Goal: Task Accomplishment & Management: Manage account settings

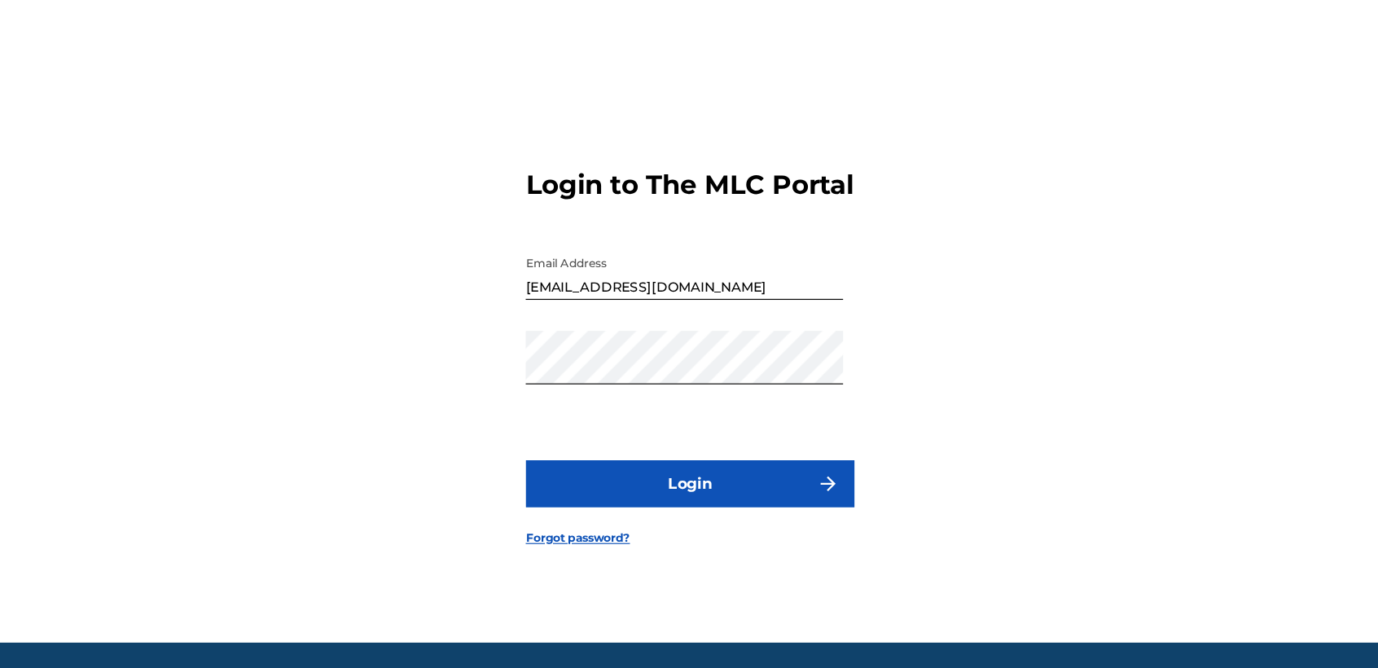
click at [824, 287] on form "Login to The MLC Portal Email Address [EMAIL_ADDRESS][DOMAIN_NAME] Password Log…" at bounding box center [688, 350] width 285 height 521
drag, startPoint x: 697, startPoint y: 321, endPoint x: 616, endPoint y: 331, distance: 82.1
click at [616, 331] on div "Email Address [EMAIL_ADDRESS][DOMAIN_NAME]" at bounding box center [683, 303] width 275 height 73
click at [753, 314] on input "[EMAIL_ADDRESS][DOMAIN_NAME]" at bounding box center [683, 290] width 275 height 46
drag, startPoint x: 753, startPoint y: 316, endPoint x: 450, endPoint y: 344, distance: 303.4
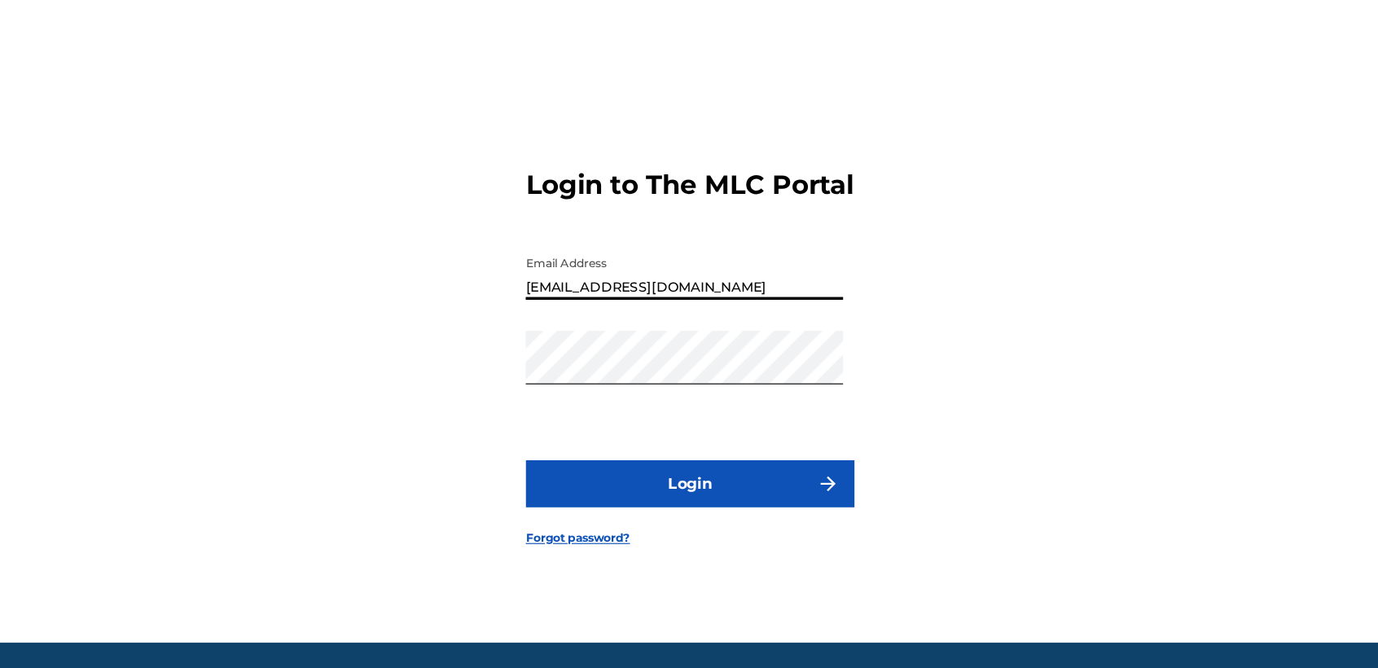
click at [450, 344] on div "Login to The MLC Portal Email Address [EMAIL_ADDRESS][DOMAIN_NAME] Password Log…" at bounding box center [689, 350] width 1140 height 521
click at [719, 314] on input "bastar5dogonzalezluissamuelgmail.com" at bounding box center [683, 290] width 275 height 46
click at [590, 314] on input "bastar5dogonzalezluissamuel@gmail.com" at bounding box center [683, 290] width 275 height 46
type input "[EMAIL_ADDRESS][DOMAIN_NAME]"
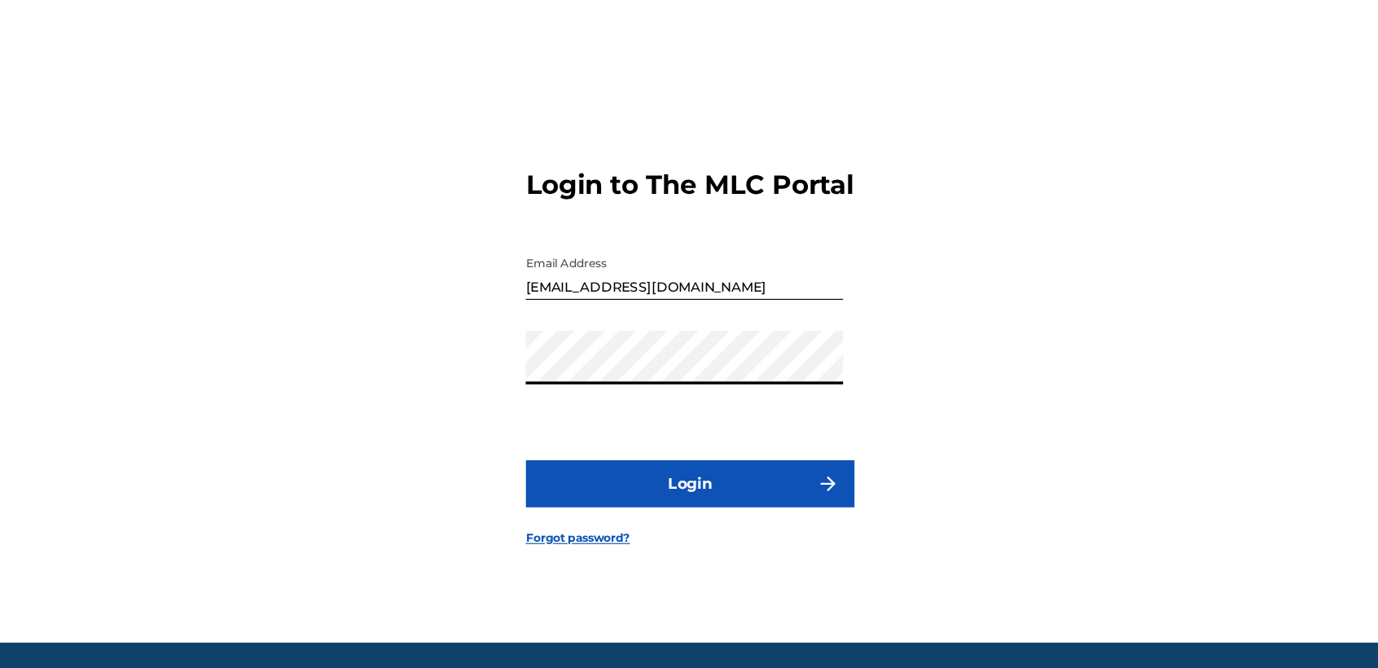
click at [529, 375] on div "Login to The MLC Portal Email Address bastardogonzalezluissamuel@gmail.com Pass…" at bounding box center [689, 350] width 1140 height 521
click at [573, 482] on button "Login" at bounding box center [688, 473] width 285 height 41
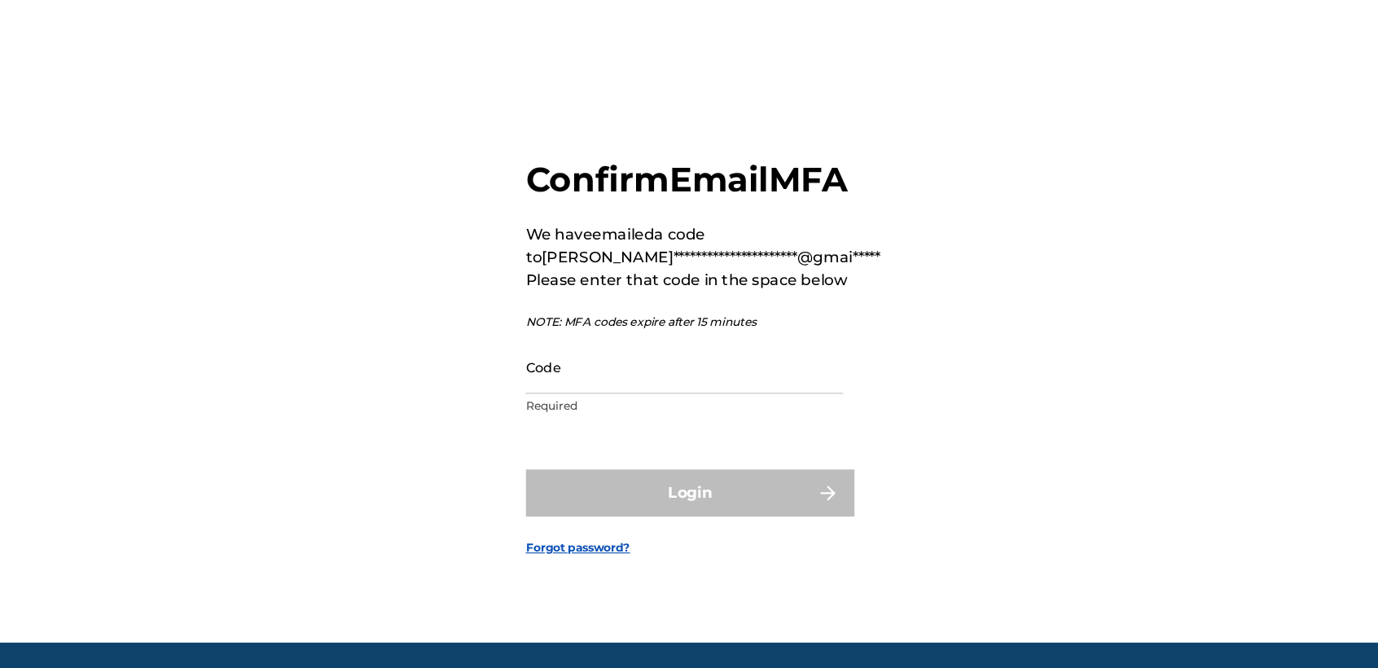
click at [623, 395] on input "Code" at bounding box center [683, 372] width 275 height 46
paste input "736448"
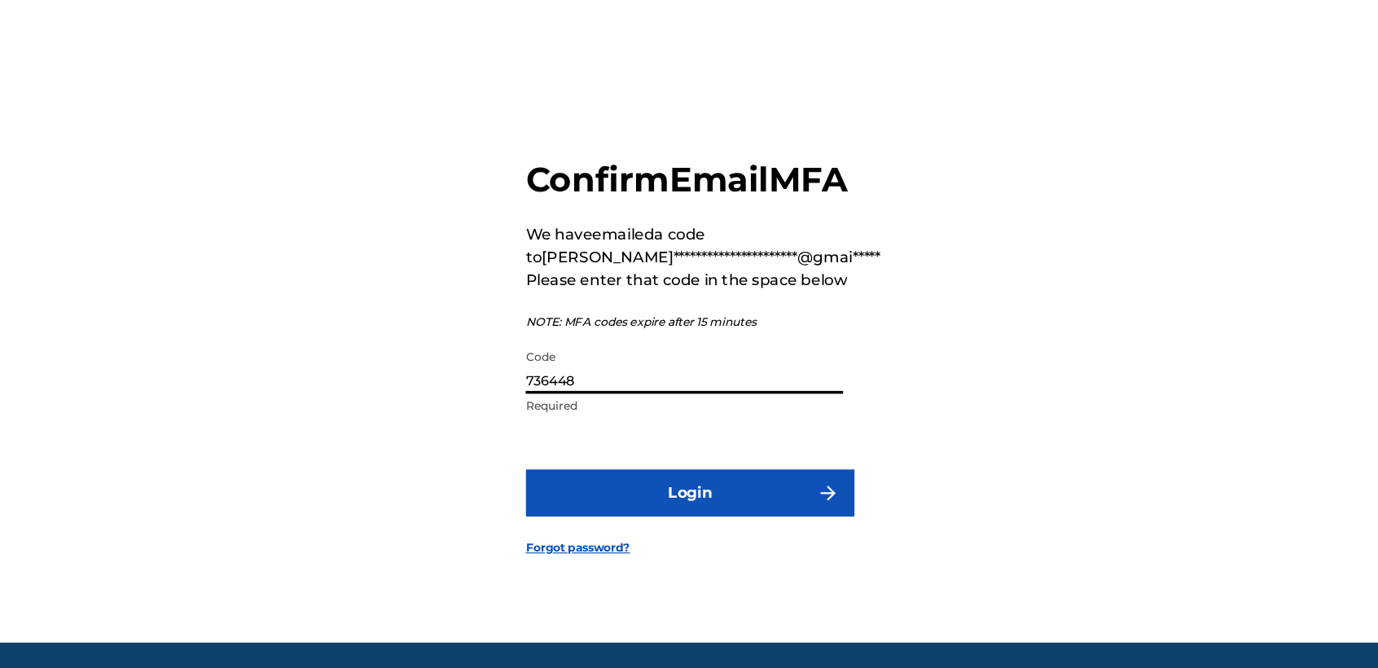
type input "736448"
click at [737, 493] on button "Login" at bounding box center [688, 481] width 285 height 41
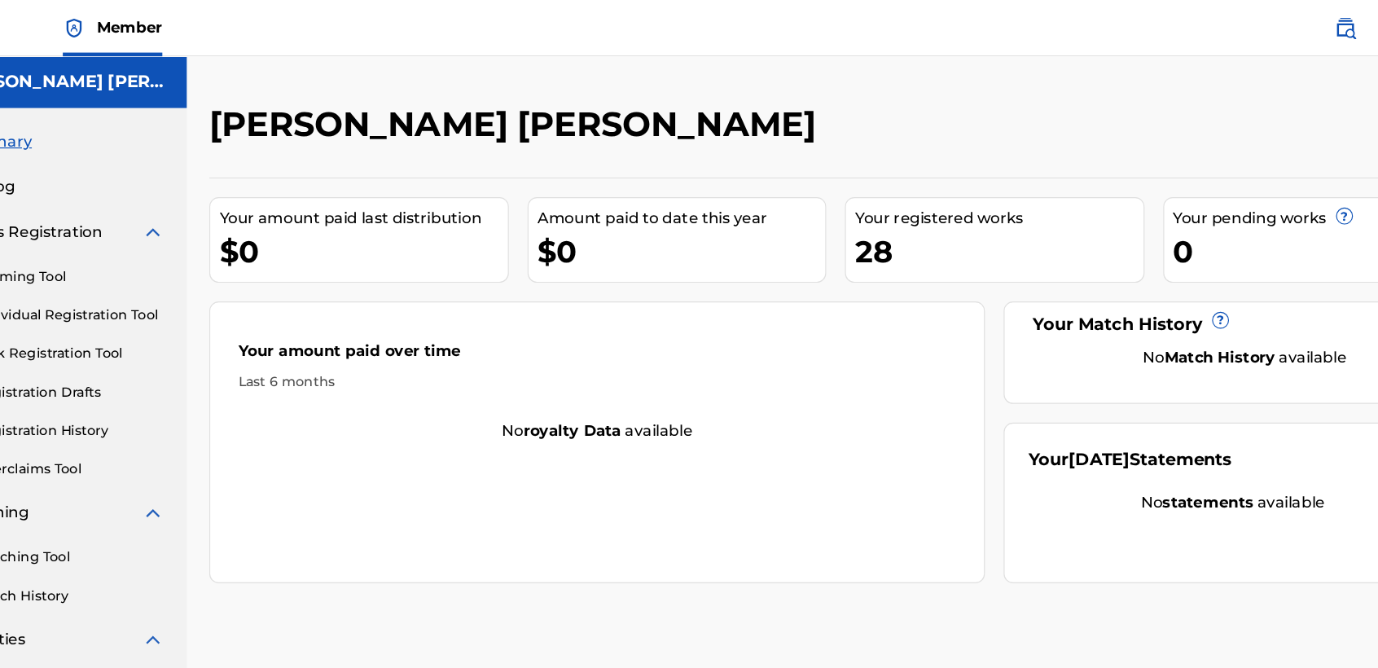
click at [340, 326] on div "Last 6 months" at bounding box center [608, 331] width 622 height 17
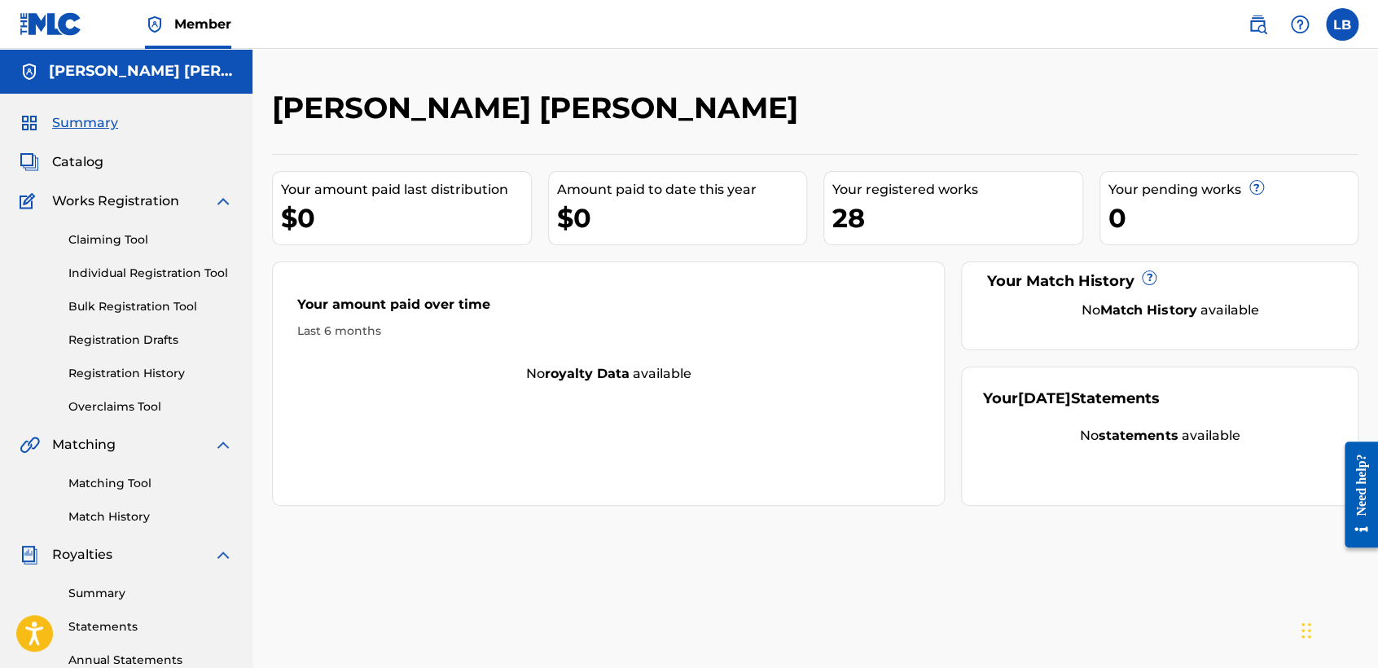
click at [156, 377] on link "Registration History" at bounding box center [150, 373] width 165 height 17
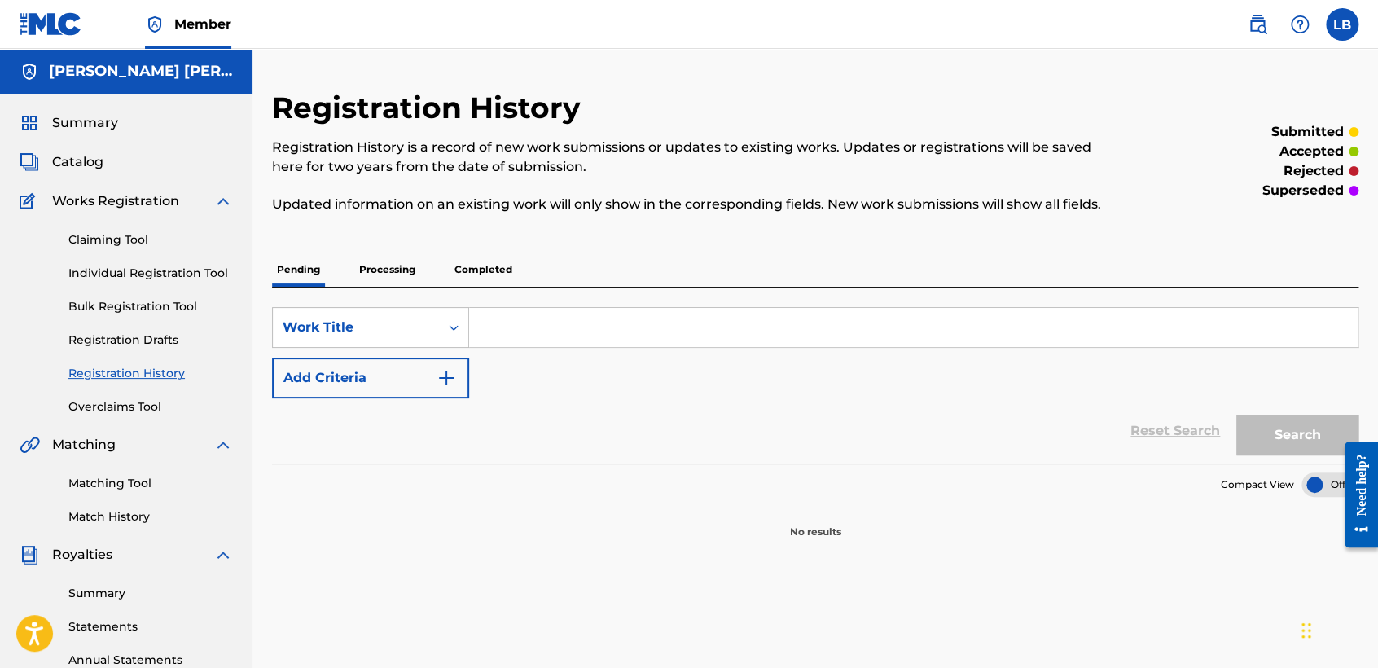
click at [391, 270] on p "Processing" at bounding box center [387, 269] width 66 height 34
click at [495, 265] on p "Completed" at bounding box center [484, 269] width 68 height 34
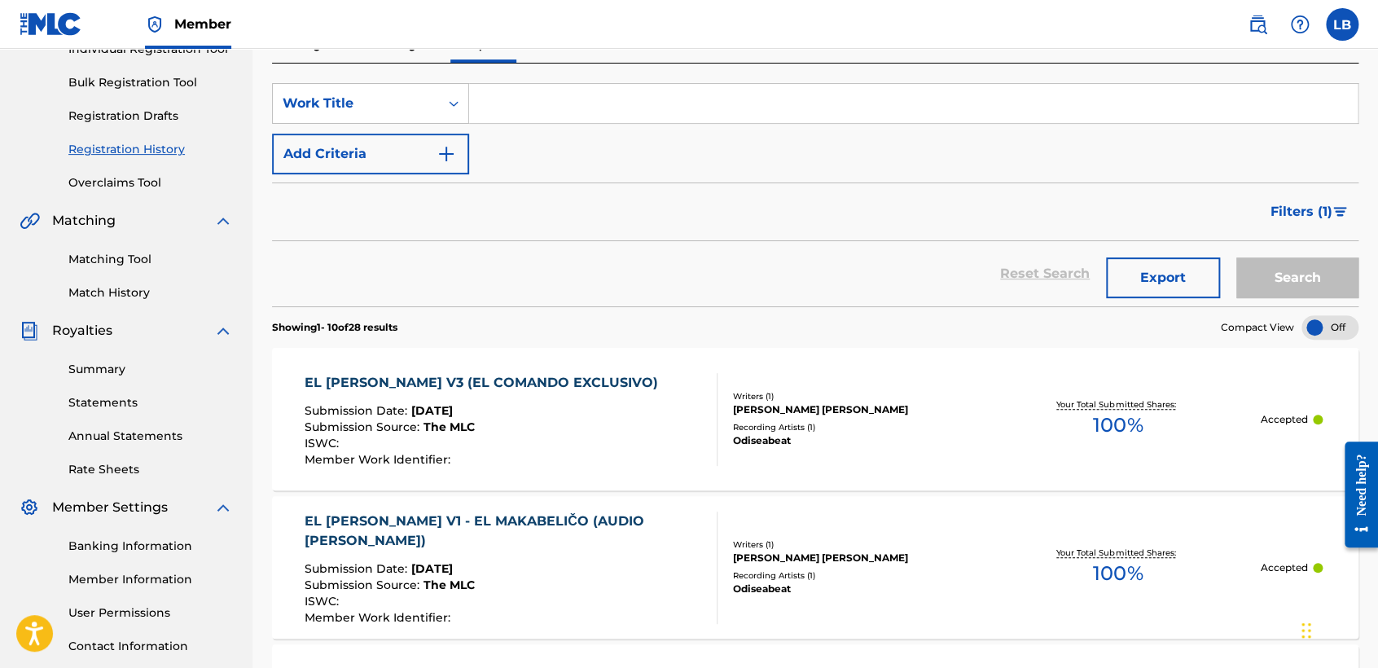
scroll to position [397, 0]
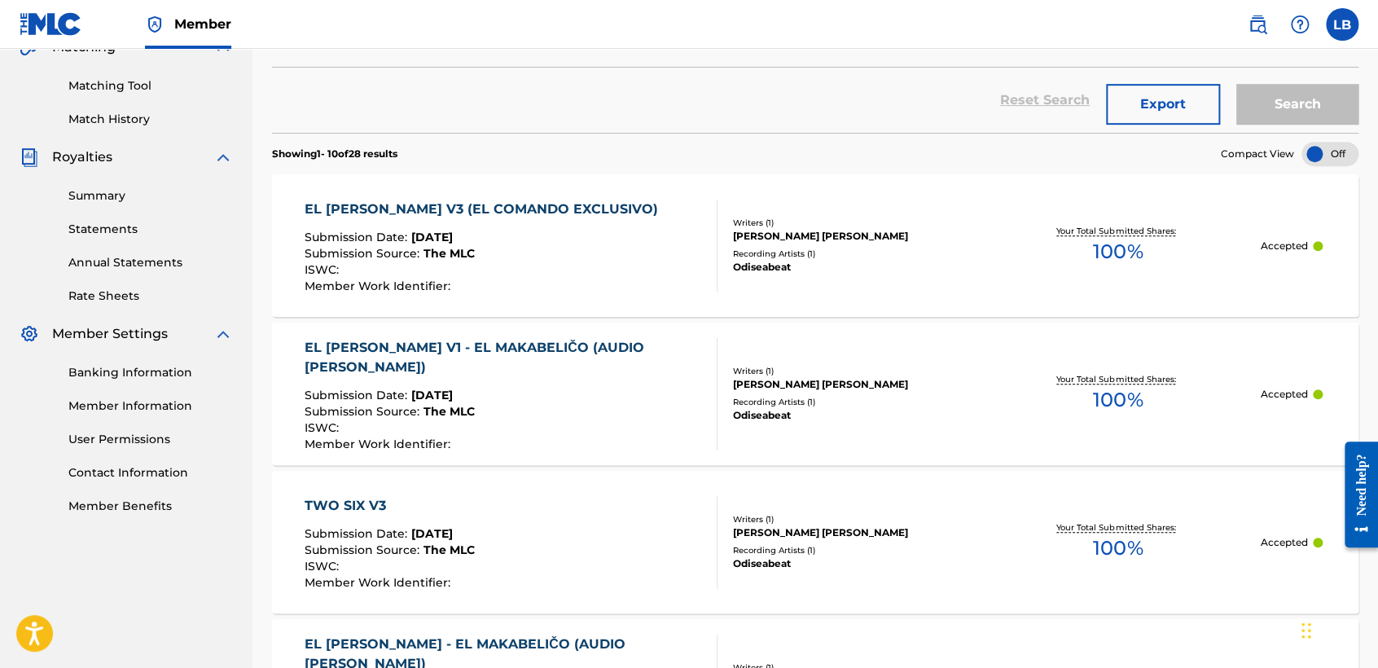
click at [156, 375] on link "Banking Information" at bounding box center [150, 372] width 165 height 17
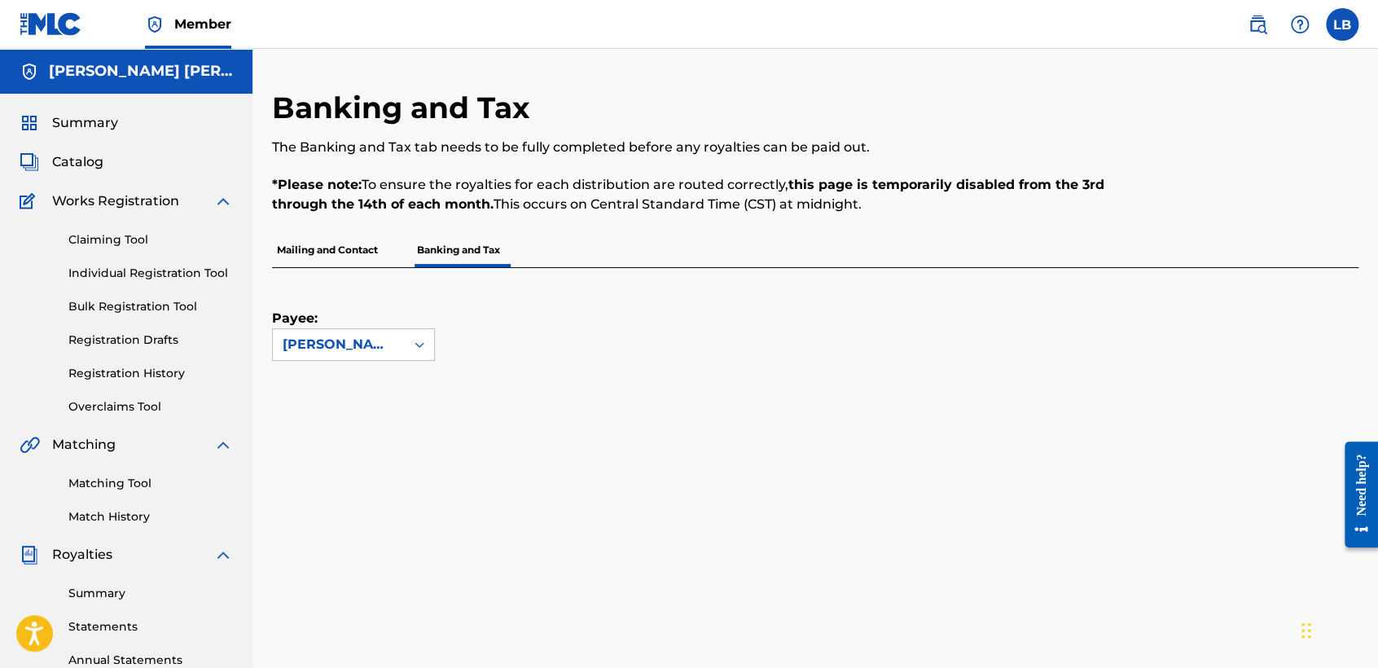
click at [840, 466] on div "Banking and Tax The Banking and Tax tab needs to be fully completed before any …" at bounding box center [815, 511] width 1086 height 842
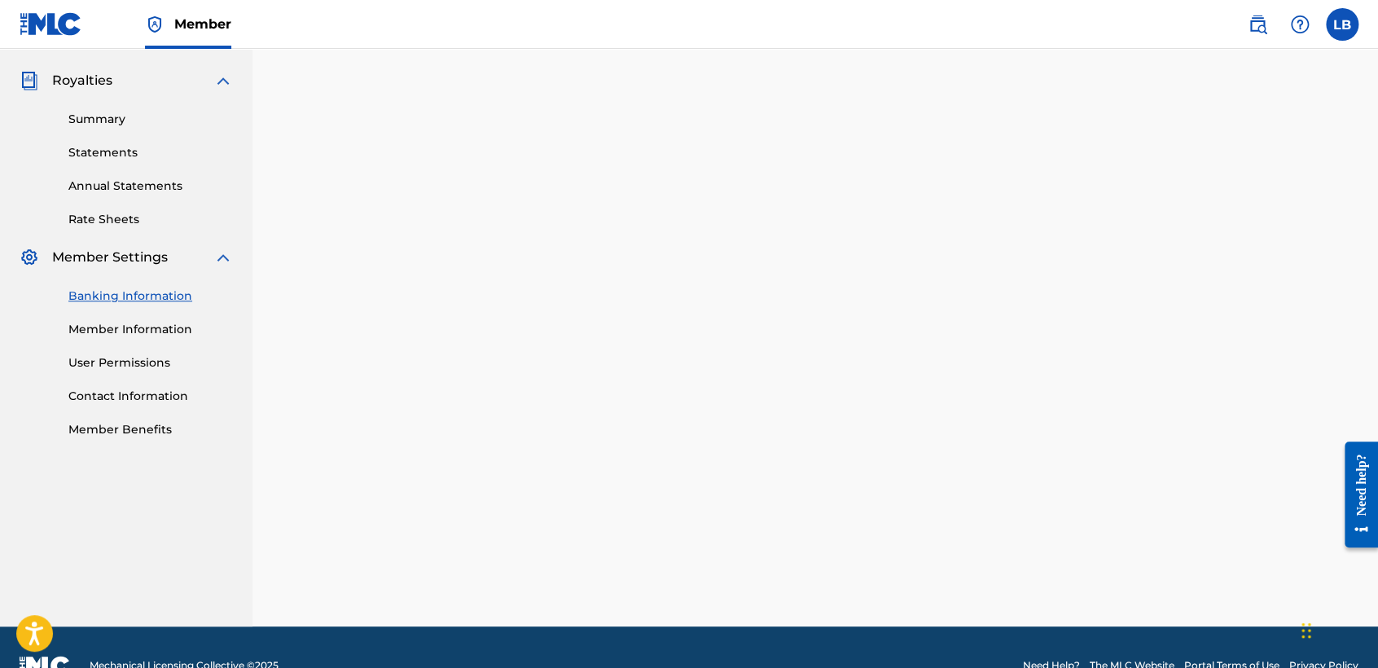
scroll to position [341, 0]
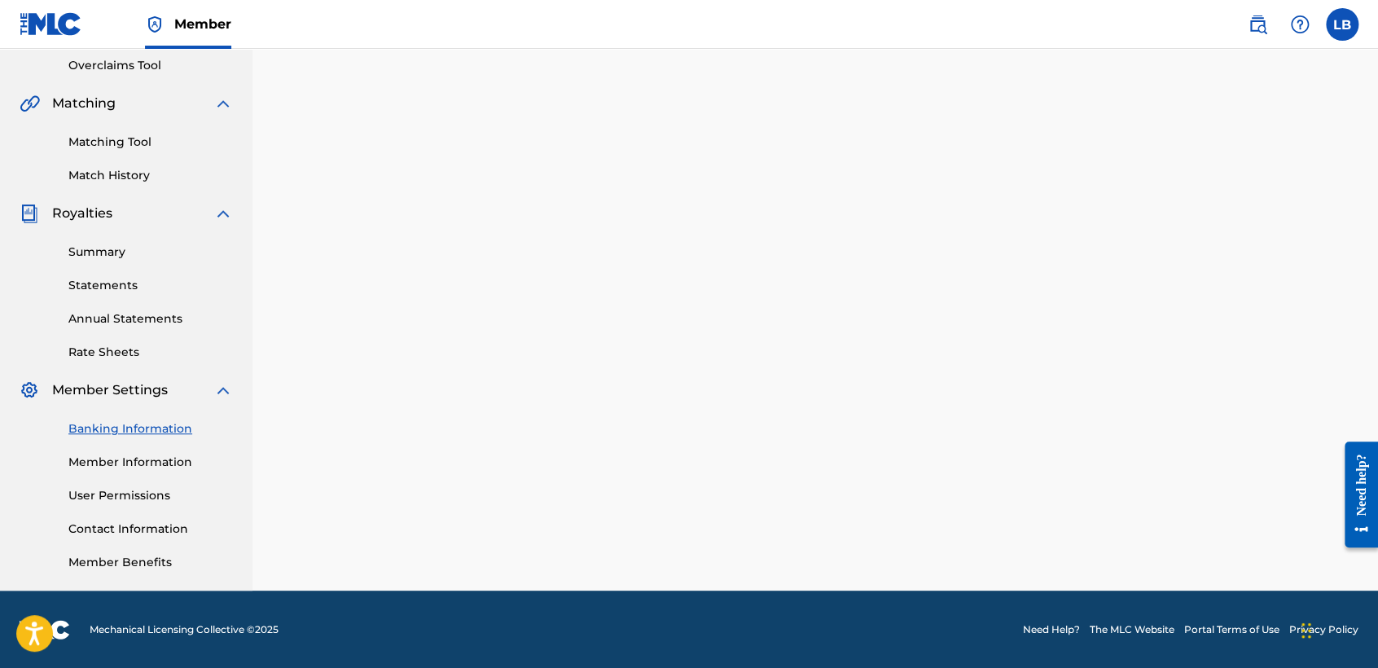
click at [157, 429] on link "Banking Information" at bounding box center [150, 428] width 165 height 17
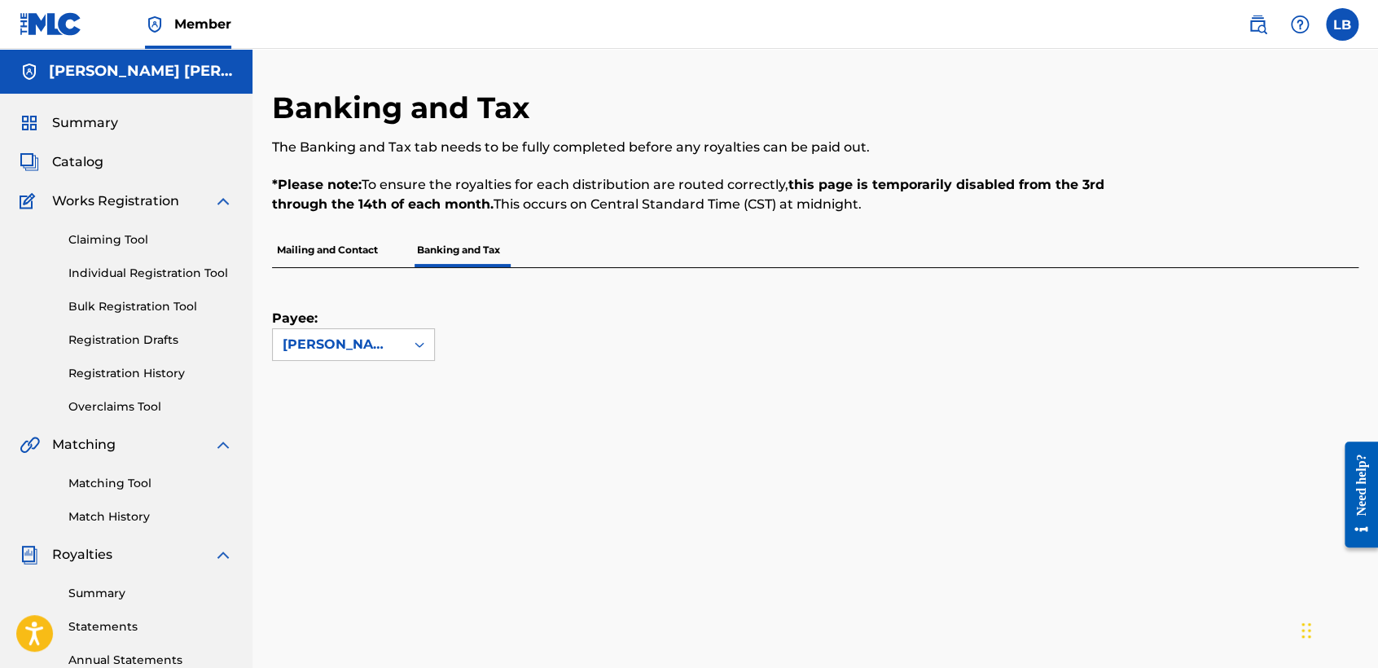
click at [393, 364] on div "Payee: Luis samuel Bastardo Gonzalez" at bounding box center [815, 425] width 1086 height 315
click at [411, 340] on icon at bounding box center [419, 344] width 16 height 16
click at [458, 246] on p "Banking and Tax" at bounding box center [458, 250] width 93 height 34
click at [345, 235] on p "Mailing and Contact" at bounding box center [327, 250] width 111 height 34
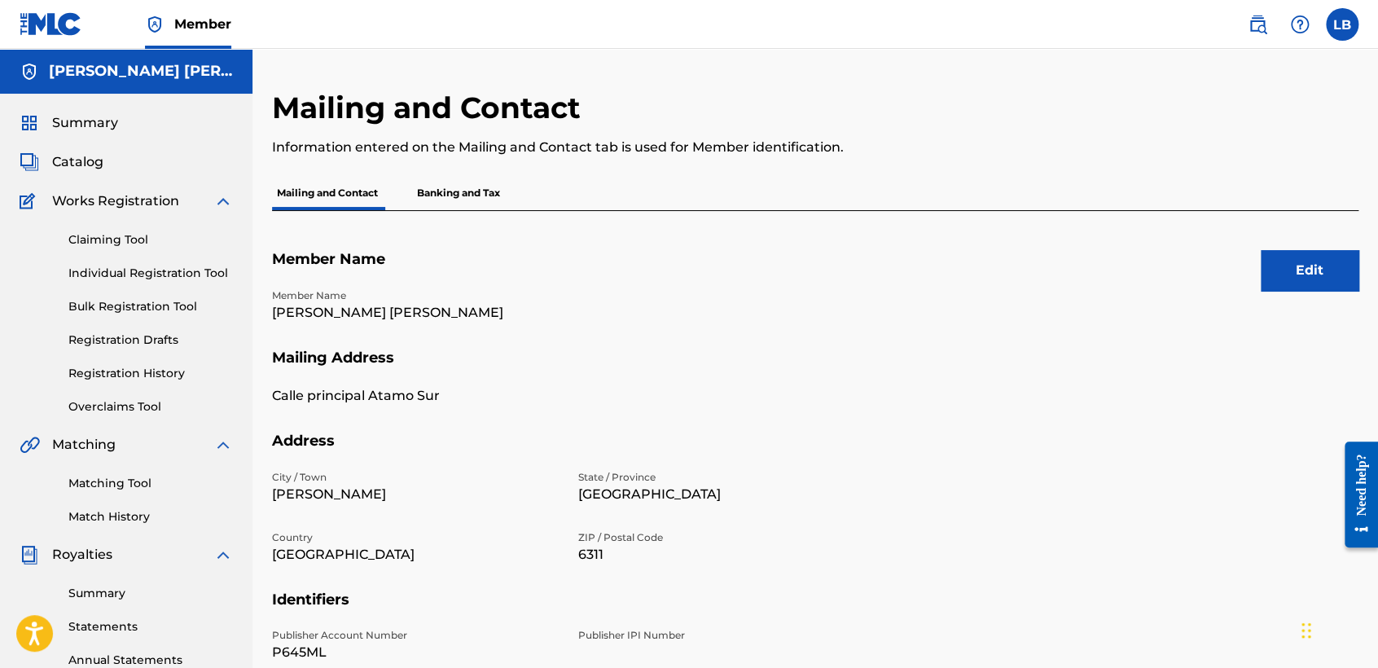
click at [471, 192] on p "Banking and Tax" at bounding box center [458, 193] width 93 height 34
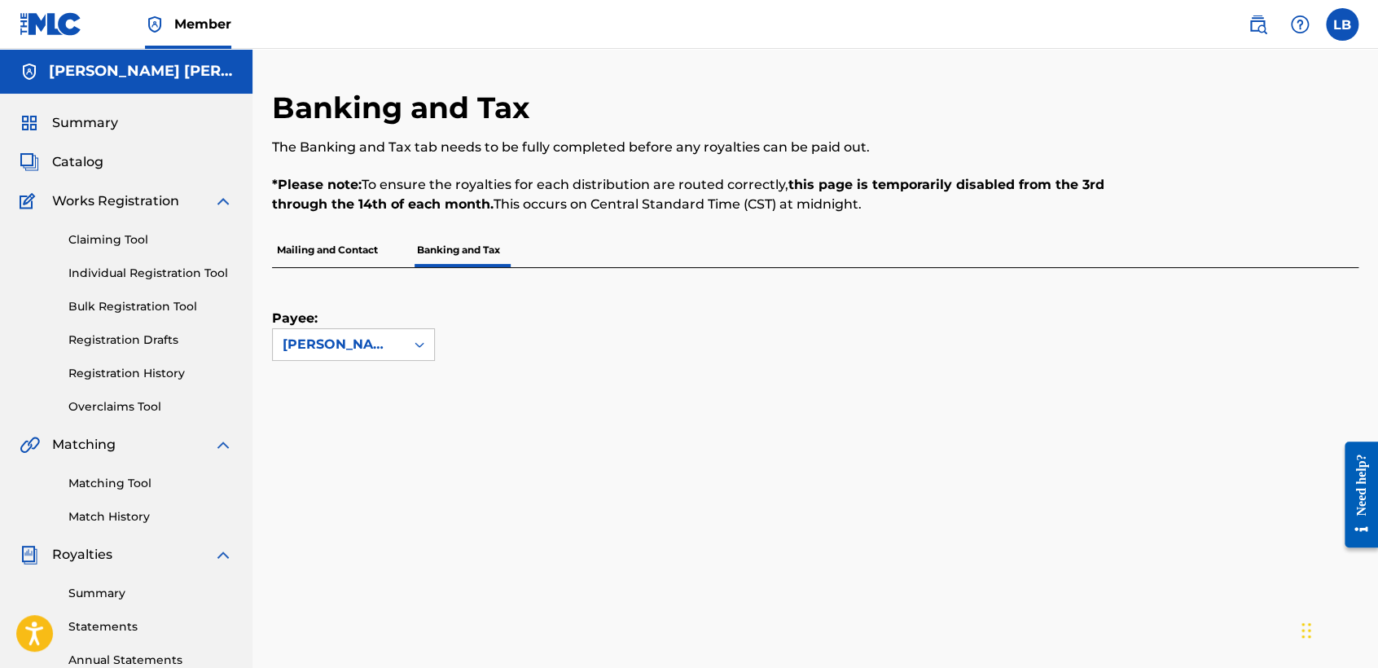
click at [704, 331] on div "Payee: Luis samuel Bastardo Gonzalez" at bounding box center [795, 314] width 1047 height 93
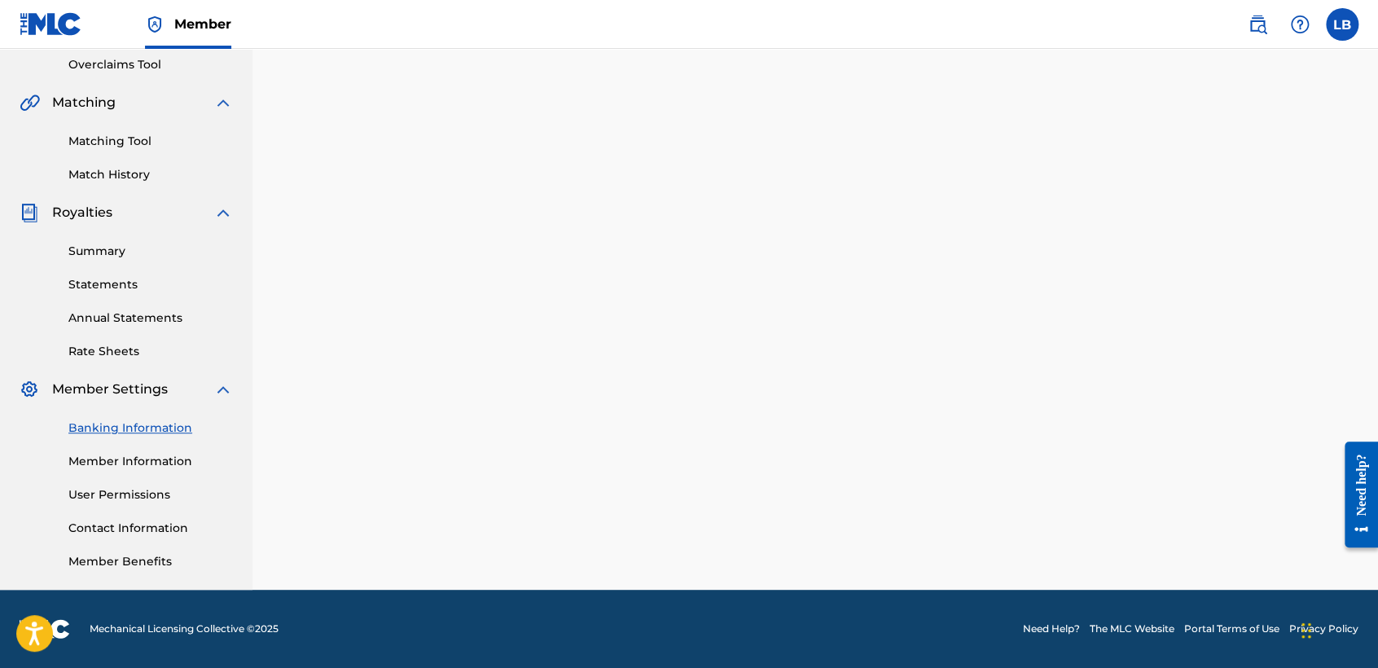
scroll to position [341, 0]
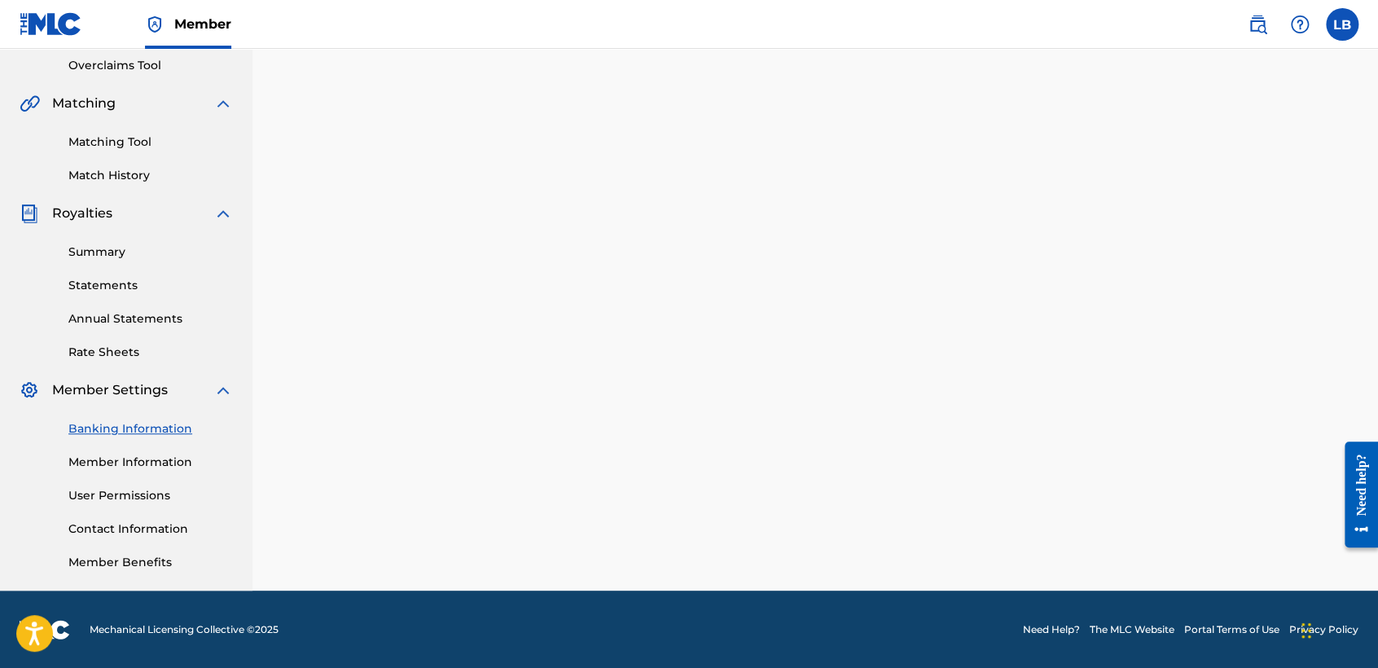
click at [1343, 22] on label at bounding box center [1342, 24] width 33 height 33
click at [1342, 24] on input "LB [PERSON_NAME] [PERSON_NAME] [EMAIL_ADDRESS][DOMAIN_NAME] Notification Prefer…" at bounding box center [1342, 24] width 0 height 0
click at [1186, 237] on p "Log out" at bounding box center [1184, 230] width 38 height 15
click at [1342, 24] on input "LB [PERSON_NAME] [PERSON_NAME] [EMAIL_ADDRESS][DOMAIN_NAME] Notification Prefer…" at bounding box center [1342, 24] width 0 height 0
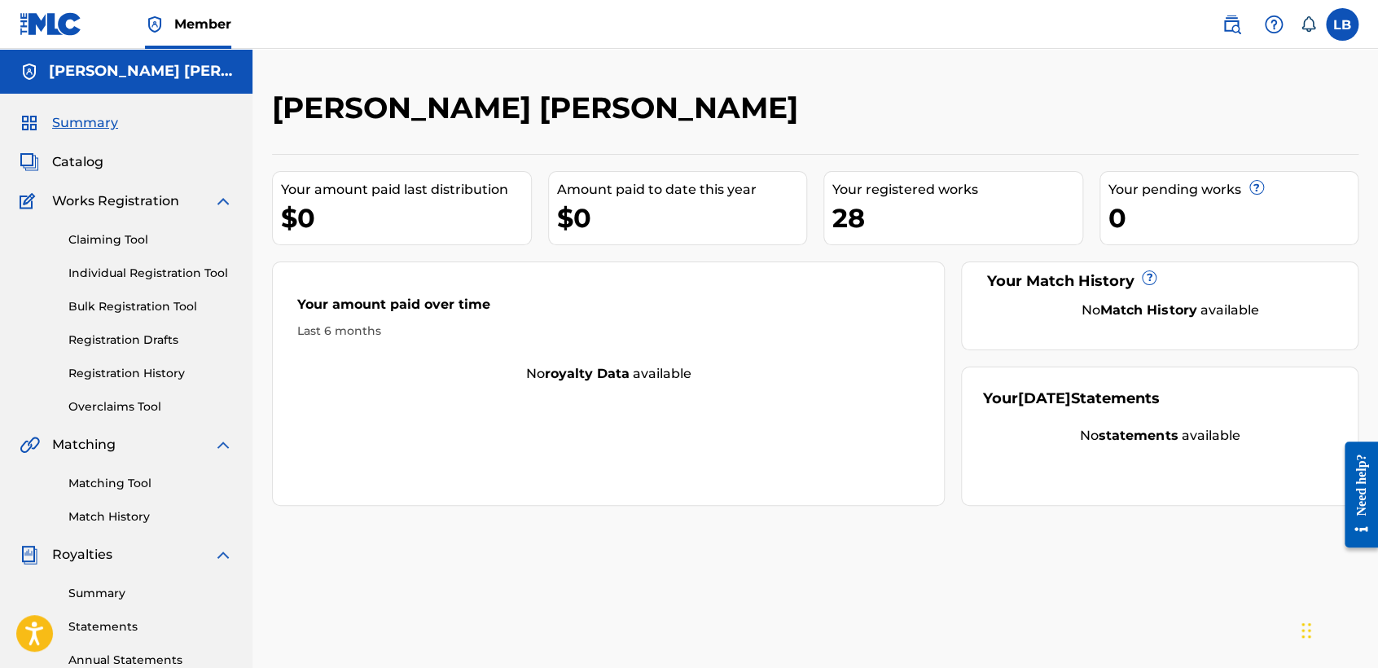
click at [1348, 20] on label at bounding box center [1342, 24] width 33 height 33
click at [1342, 24] on input "LB [PERSON_NAME] [PERSON_NAME] [EMAIL_ADDRESS][DOMAIN_NAME] Notification Prefer…" at bounding box center [1342, 24] width 0 height 0
click at [1200, 231] on p "Log out" at bounding box center [1184, 230] width 38 height 15
click at [1342, 24] on input "LB [PERSON_NAME] [PERSON_NAME] [EMAIL_ADDRESS][DOMAIN_NAME] Notification Prefer…" at bounding box center [1342, 24] width 0 height 0
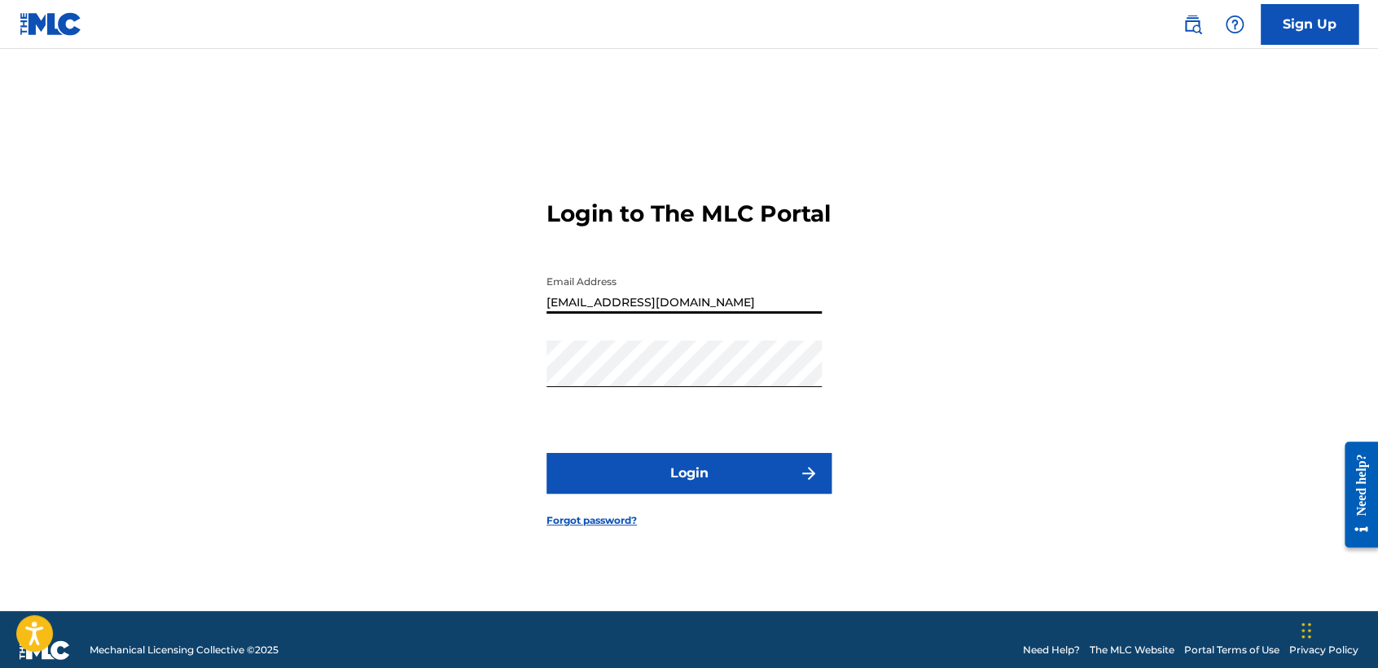
click at [687, 309] on input "[EMAIL_ADDRESS][DOMAIN_NAME]" at bounding box center [683, 290] width 275 height 46
click at [764, 314] on input "[EMAIL_ADDRESS][DOMAIN_NAME]" at bounding box center [683, 290] width 275 height 46
type input "i"
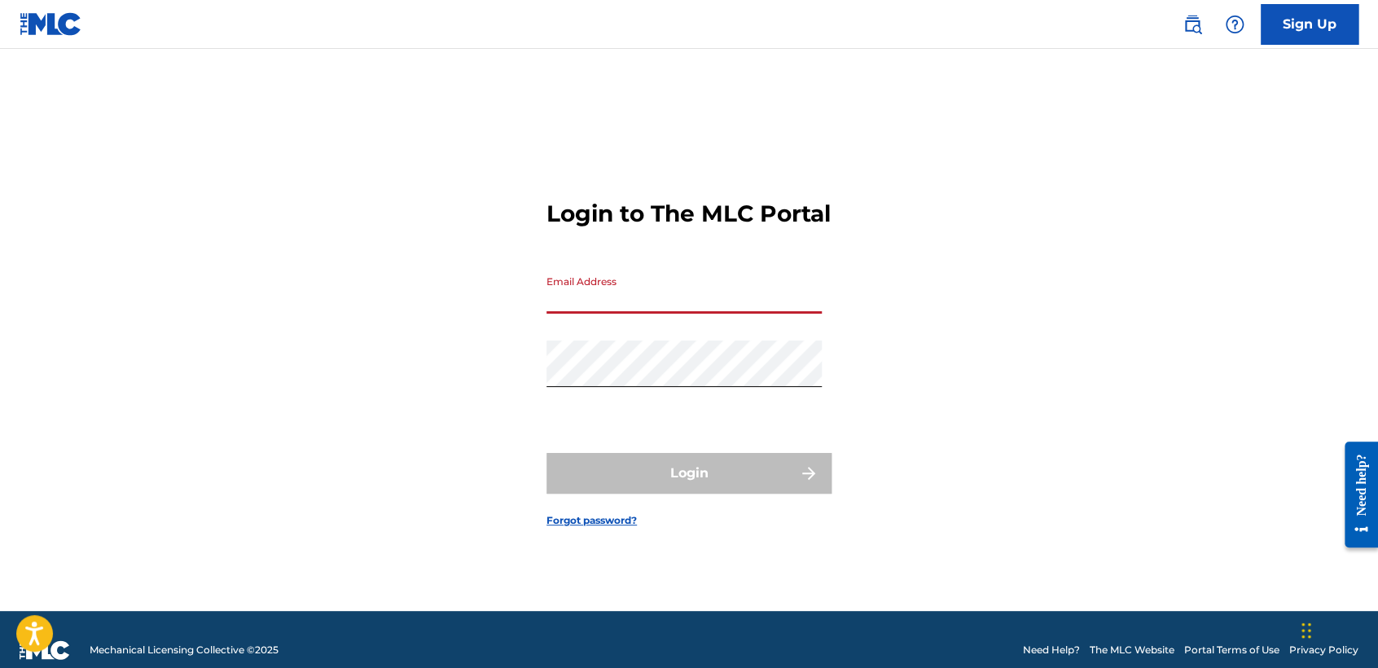
click at [850, 316] on div "Login to The MLC Portal Email Address Password Login Forgot password?" at bounding box center [689, 350] width 1140 height 521
click at [654, 314] on input "Email Address" at bounding box center [683, 290] width 275 height 46
type input "[EMAIL_ADDRESS][DOMAIN_NAME]"
drag, startPoint x: 735, startPoint y: 319, endPoint x: 443, endPoint y: 347, distance: 292.9
click at [443, 347] on div "Login to The MLC Portal Email Address [EMAIL_ADDRESS][DOMAIN_NAME] Password Log…" at bounding box center [689, 350] width 1140 height 521
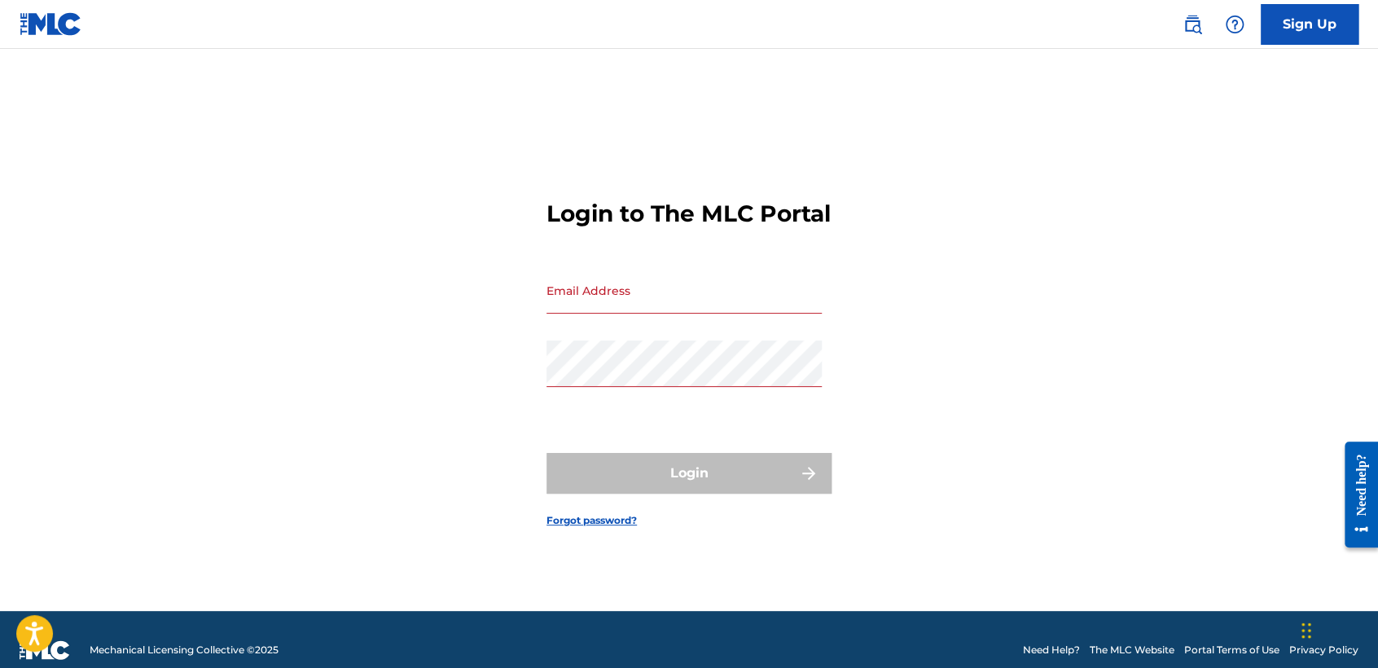
click at [443, 347] on div "Login to The MLC Portal Email Address Password Login Forgot password?" at bounding box center [689, 350] width 1140 height 521
click at [595, 311] on input "Email Address" at bounding box center [683, 290] width 275 height 46
type input "[EMAIL_ADDRESS][DOMAIN_NAME]"
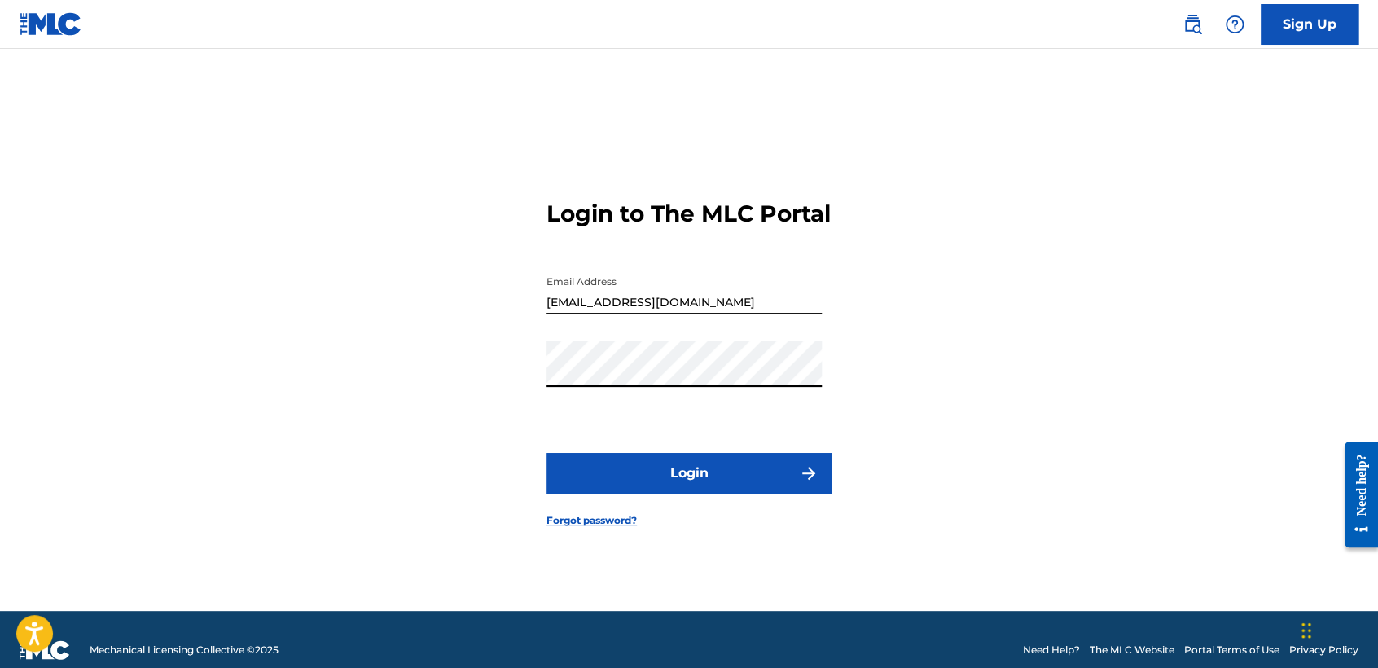
click at [576, 492] on button "Login" at bounding box center [688, 473] width 285 height 41
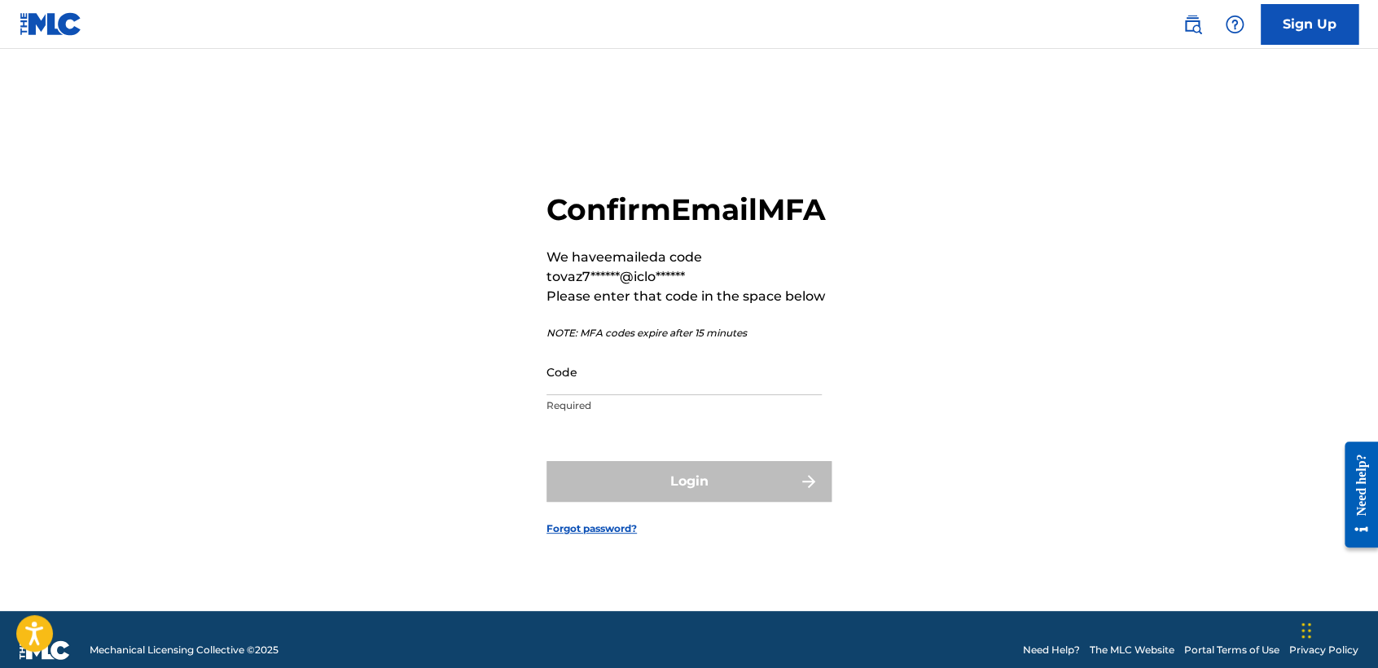
click at [660, 375] on input "Code" at bounding box center [683, 372] width 275 height 46
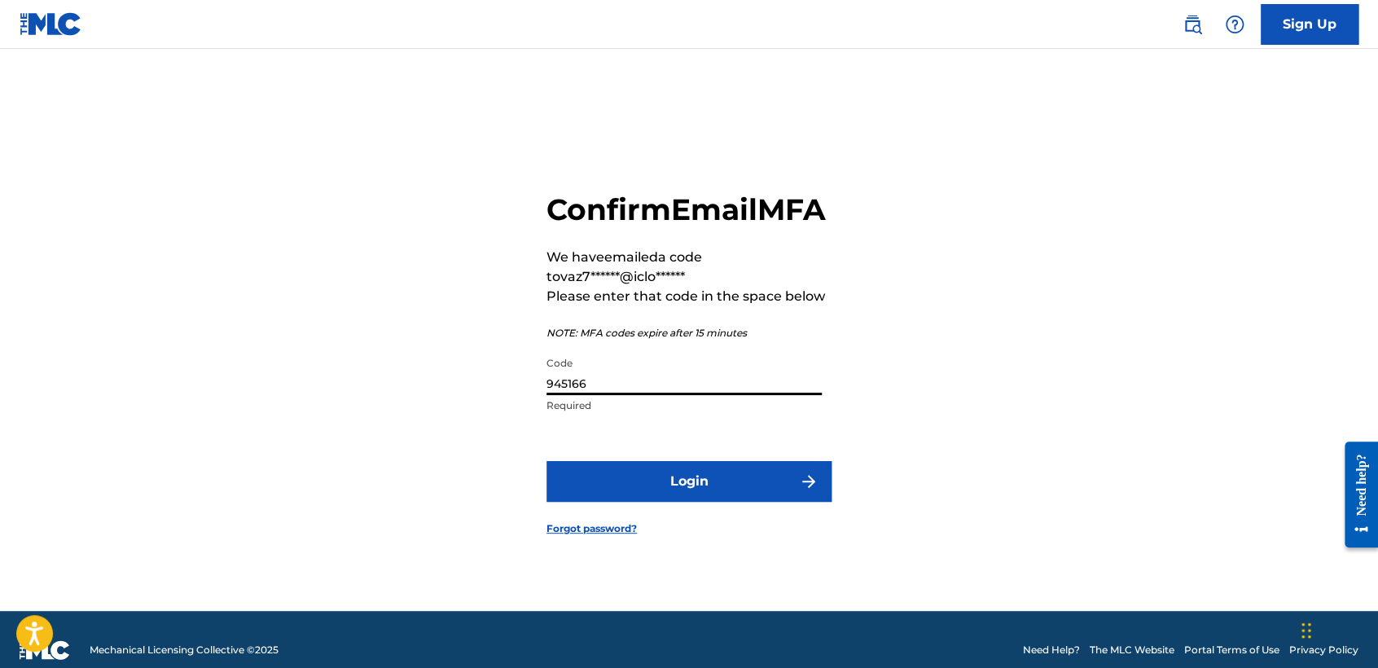
type input "945166"
click at [660, 502] on button "Login" at bounding box center [688, 481] width 285 height 41
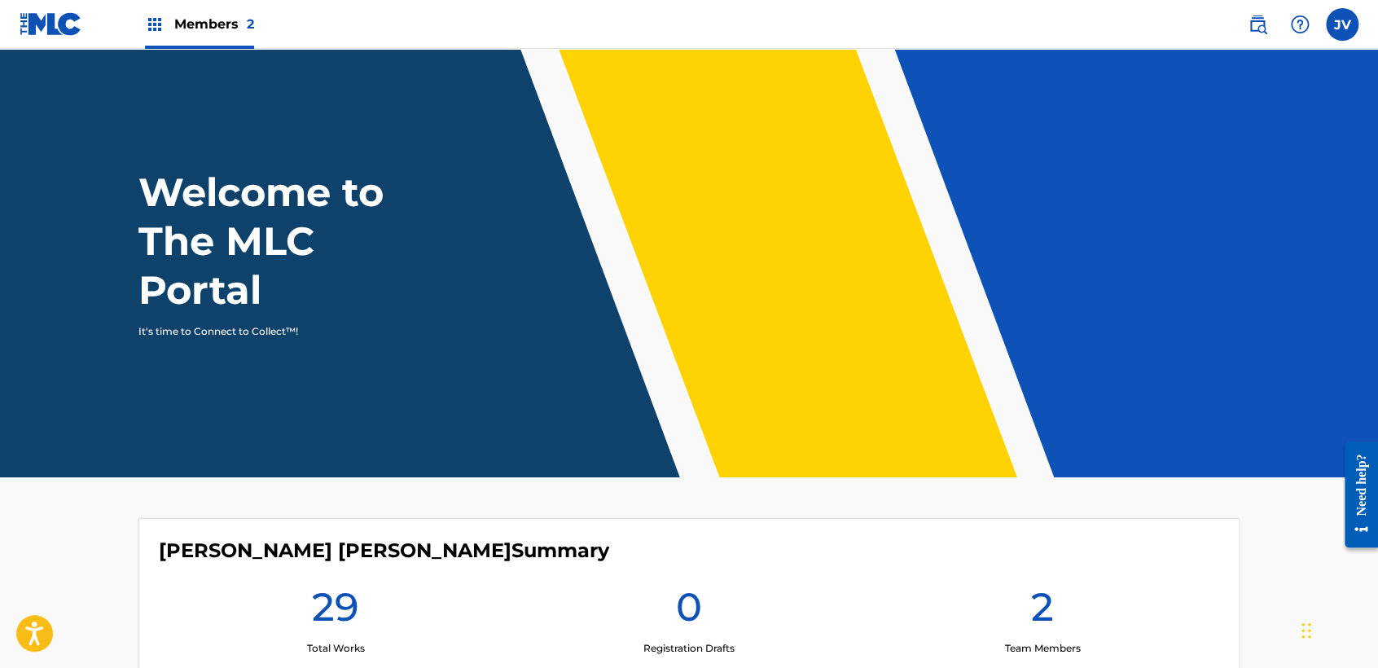
click at [1338, 33] on label at bounding box center [1342, 24] width 33 height 33
click at [1342, 24] on input "JV [PERSON_NAME] [PERSON_NAME] [EMAIL_ADDRESS][DOMAIN_NAME] Notification Prefer…" at bounding box center [1342, 24] width 0 height 0
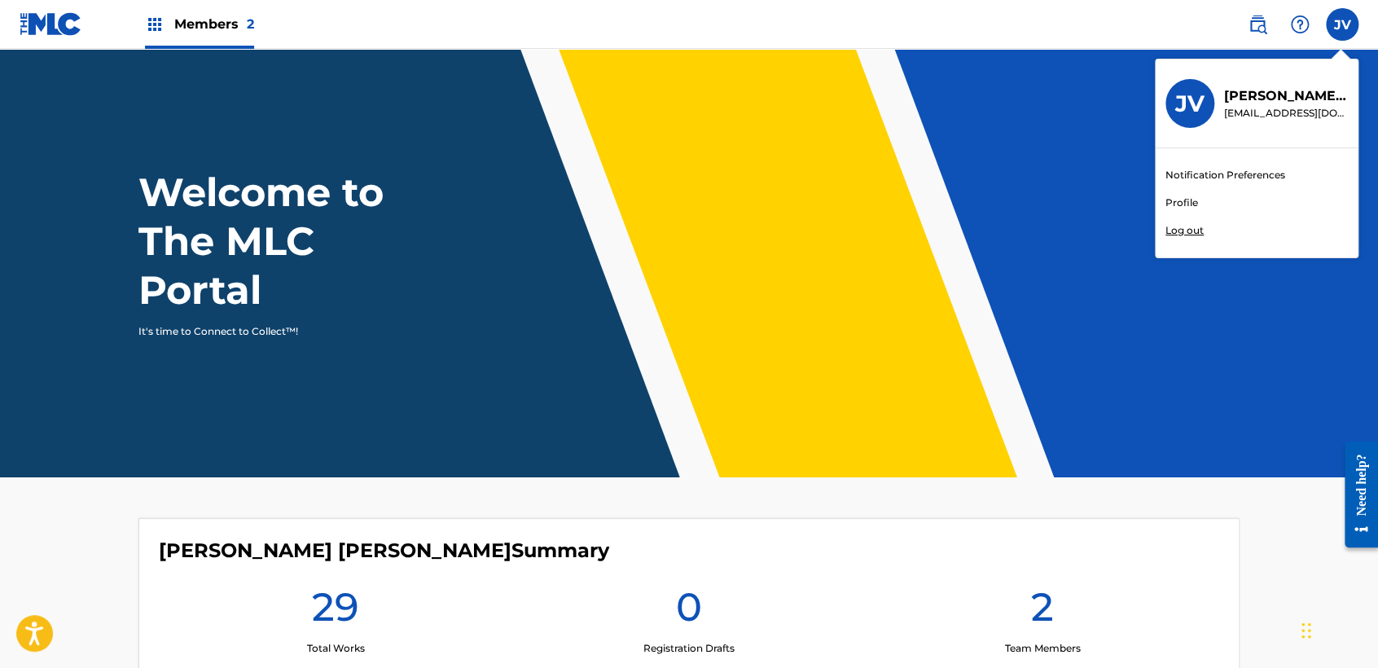
click at [1036, 204] on div "Welcome to The MLC Portal It's time to Connect to Collect™!" at bounding box center [689, 253] width 1140 height 171
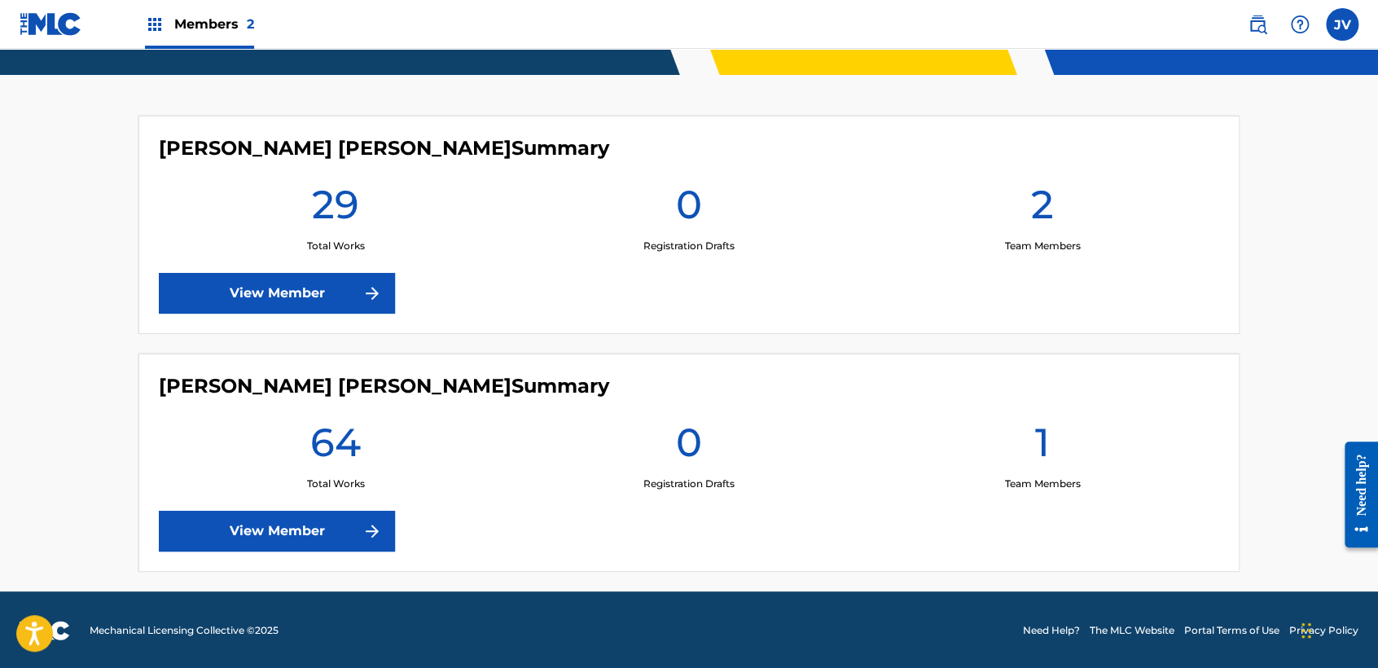
scroll to position [403, 0]
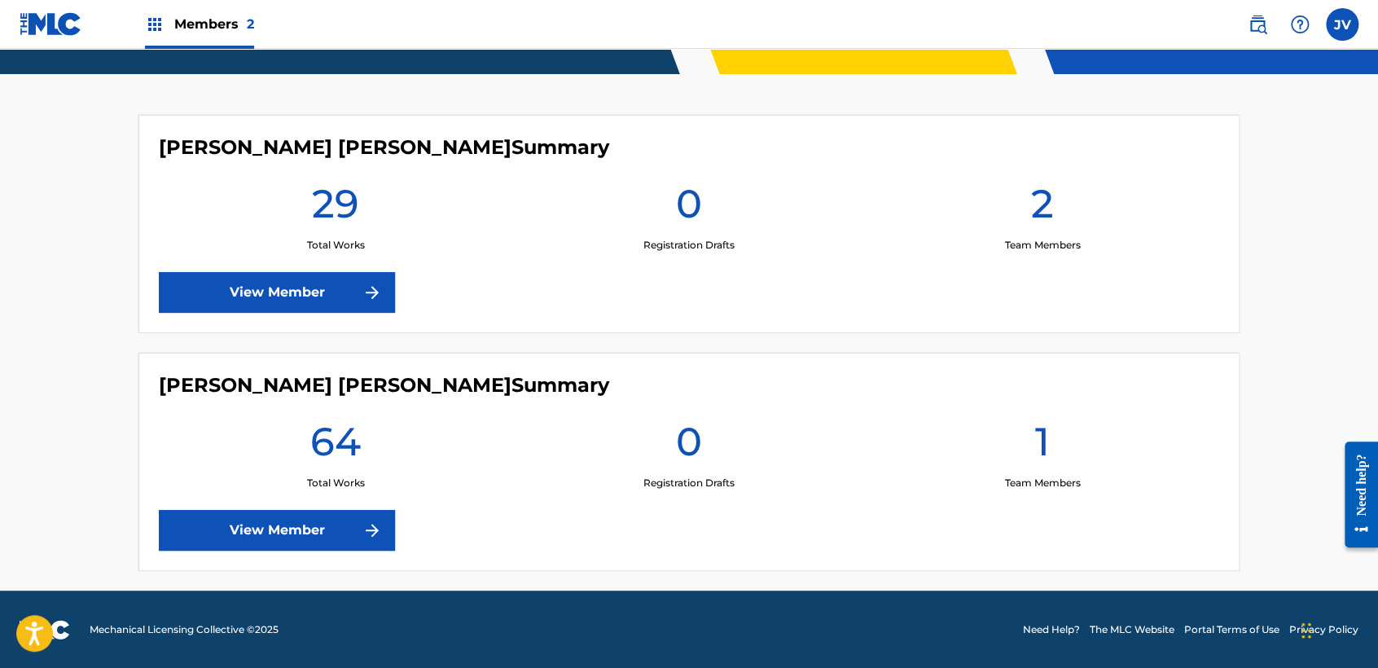
click at [352, 524] on link "View Member" at bounding box center [277, 530] width 236 height 41
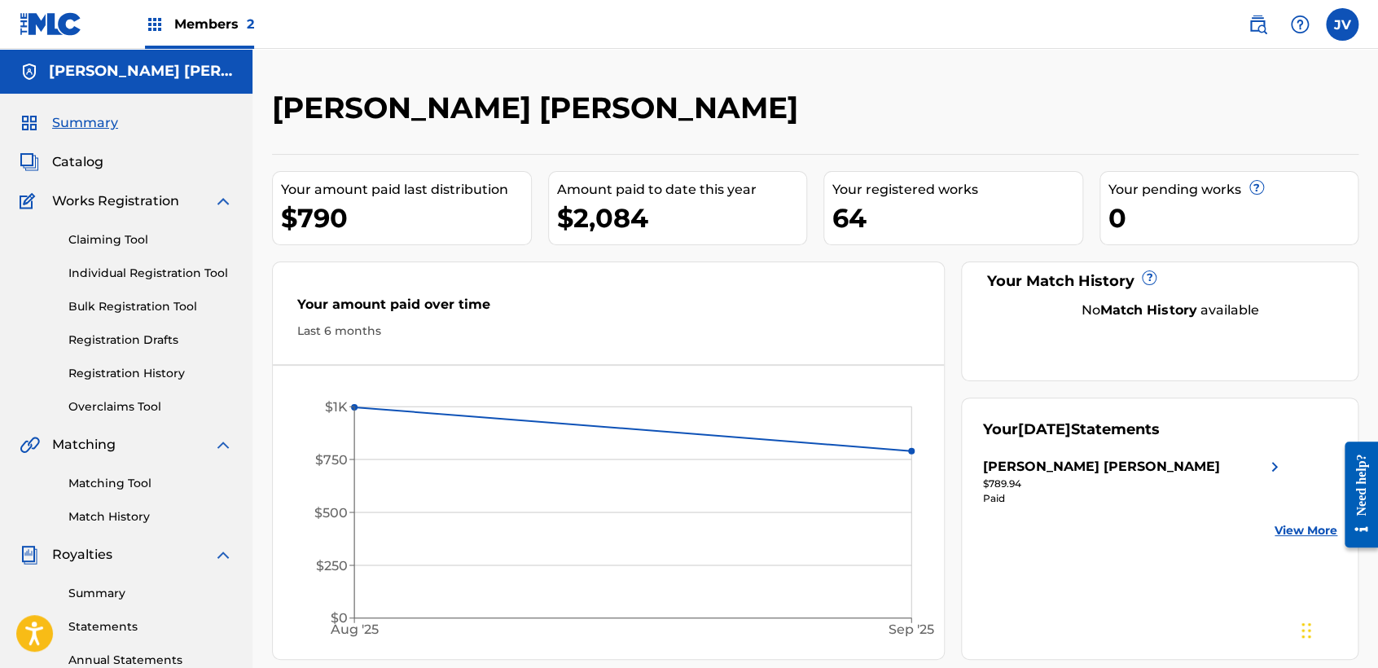
click at [270, 385] on div "[PERSON_NAME] [PERSON_NAME] Your amount paid last distribution $790 Amount paid…" at bounding box center [814, 511] width 1125 height 842
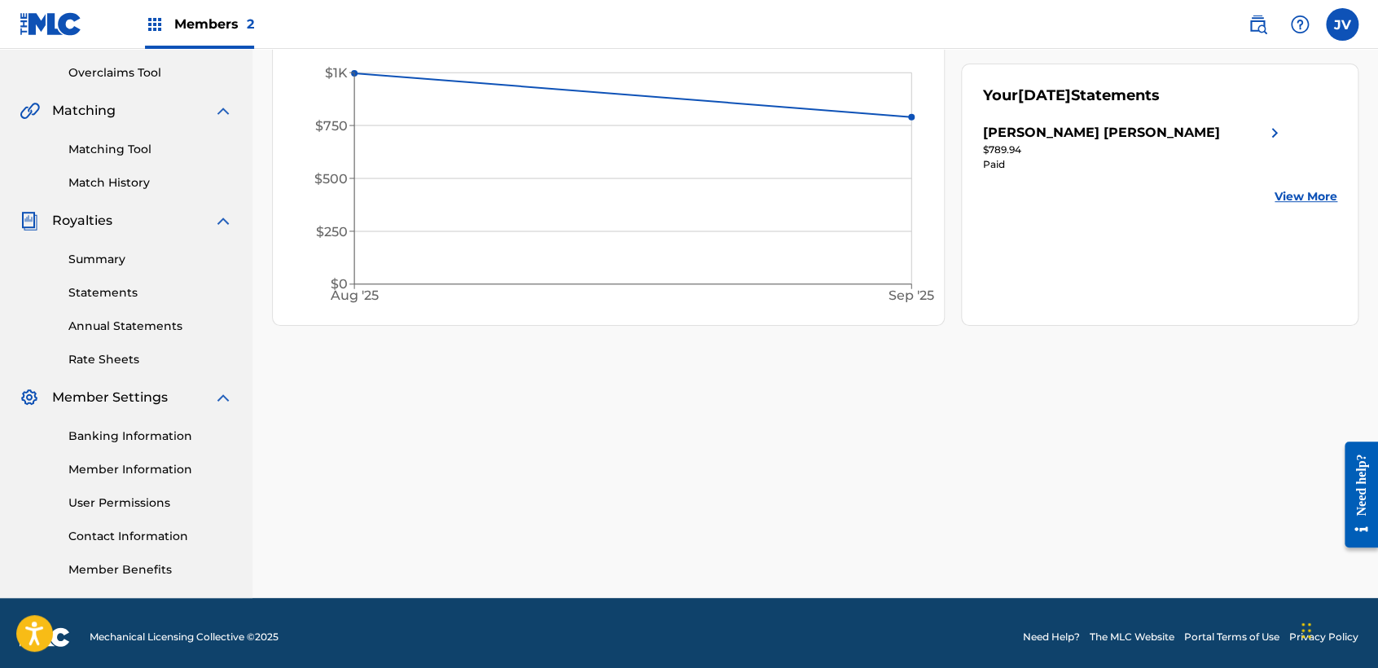
scroll to position [341, 0]
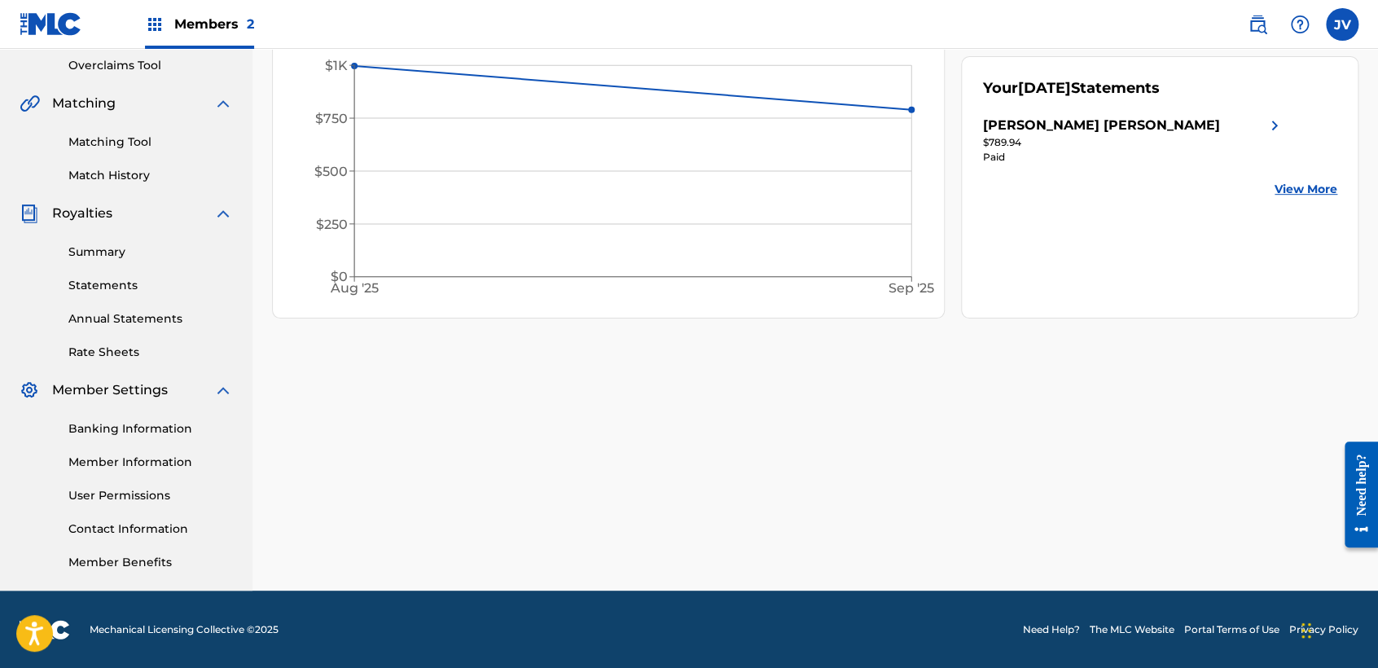
click at [166, 433] on link "Banking Information" at bounding box center [150, 428] width 165 height 17
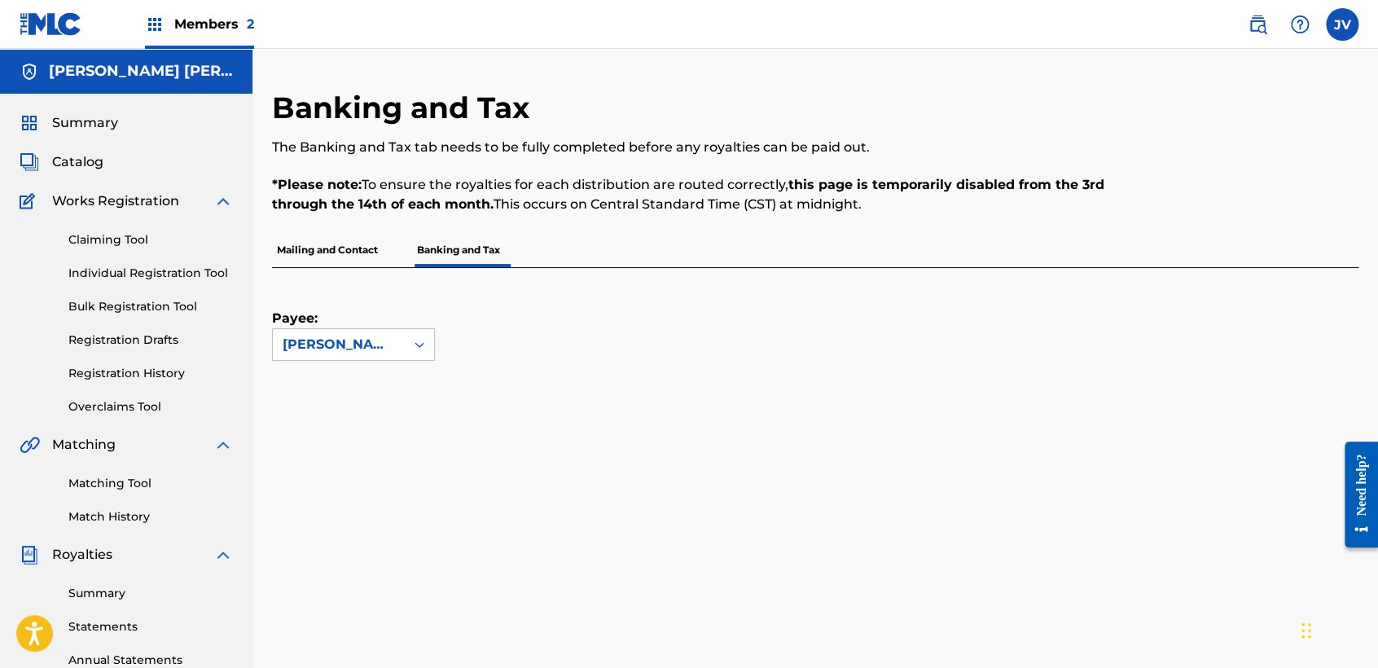
click at [357, 479] on div "Banking and Tax The Banking and Tax tab needs to be fully completed before any …" at bounding box center [815, 511] width 1086 height 842
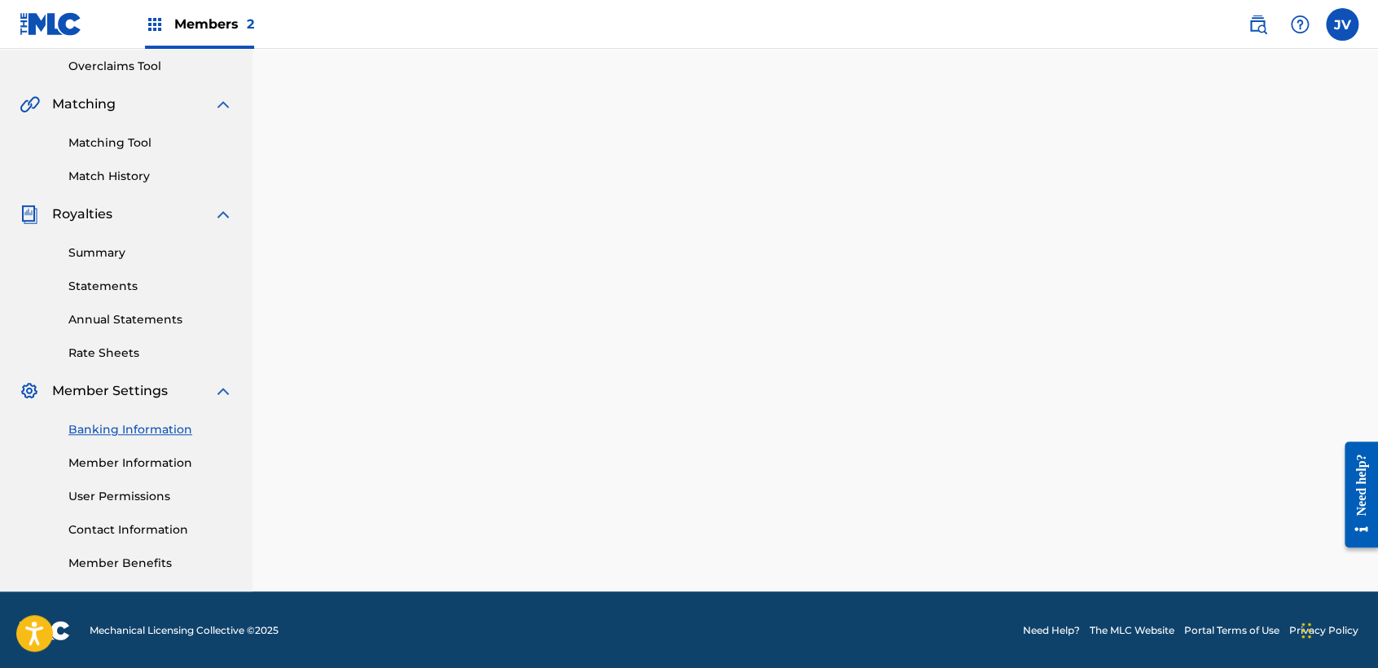
scroll to position [341, 0]
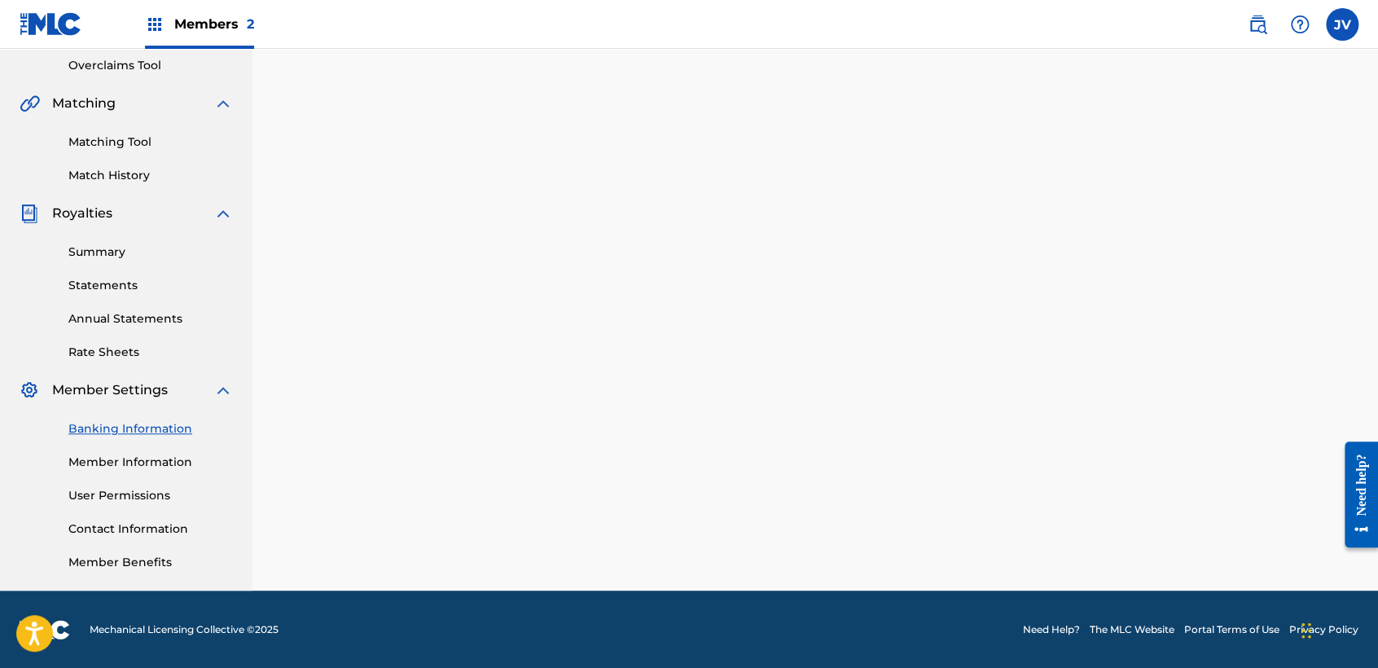
click at [160, 430] on link "Banking Information" at bounding box center [150, 428] width 165 height 17
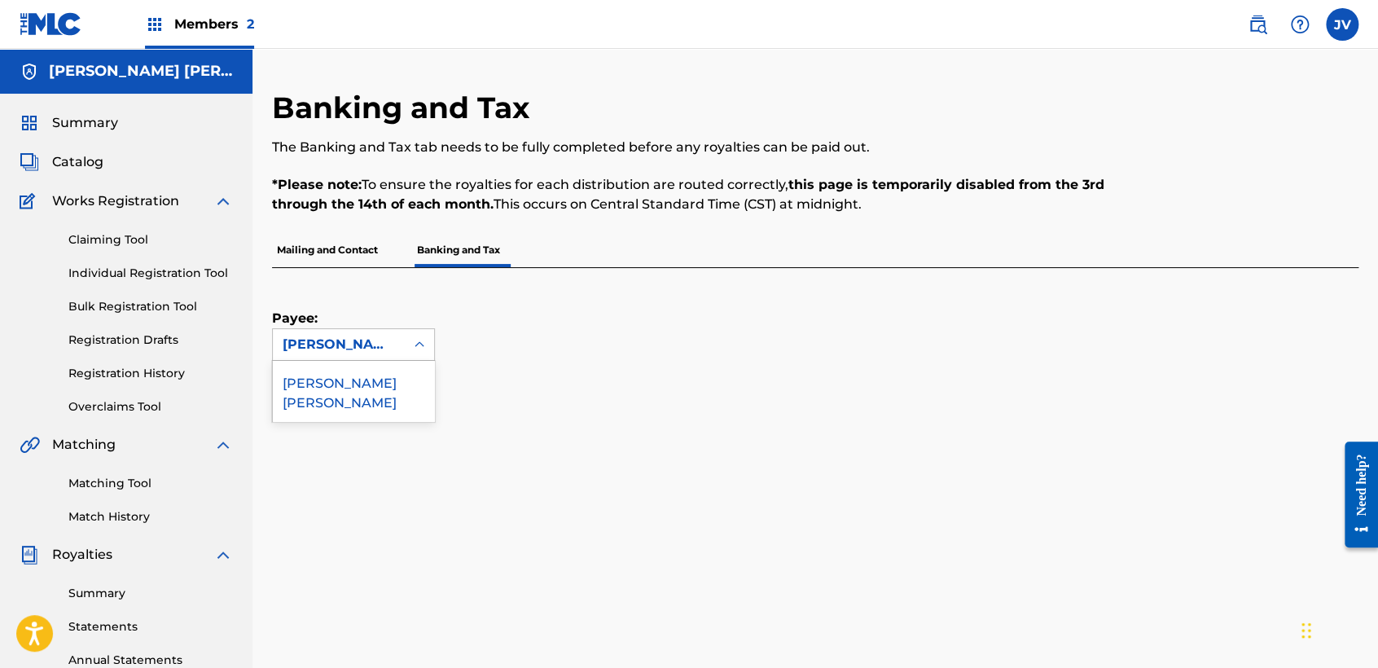
click at [367, 349] on div "[PERSON_NAME] [PERSON_NAME]" at bounding box center [339, 345] width 112 height 20
click at [384, 378] on div "[PERSON_NAME] [PERSON_NAME]" at bounding box center [353, 391] width 161 height 60
click at [661, 303] on div "Payee: option [PERSON_NAME] [PERSON_NAME], selected. 1 result available. Use Up…" at bounding box center [795, 314] width 1047 height 93
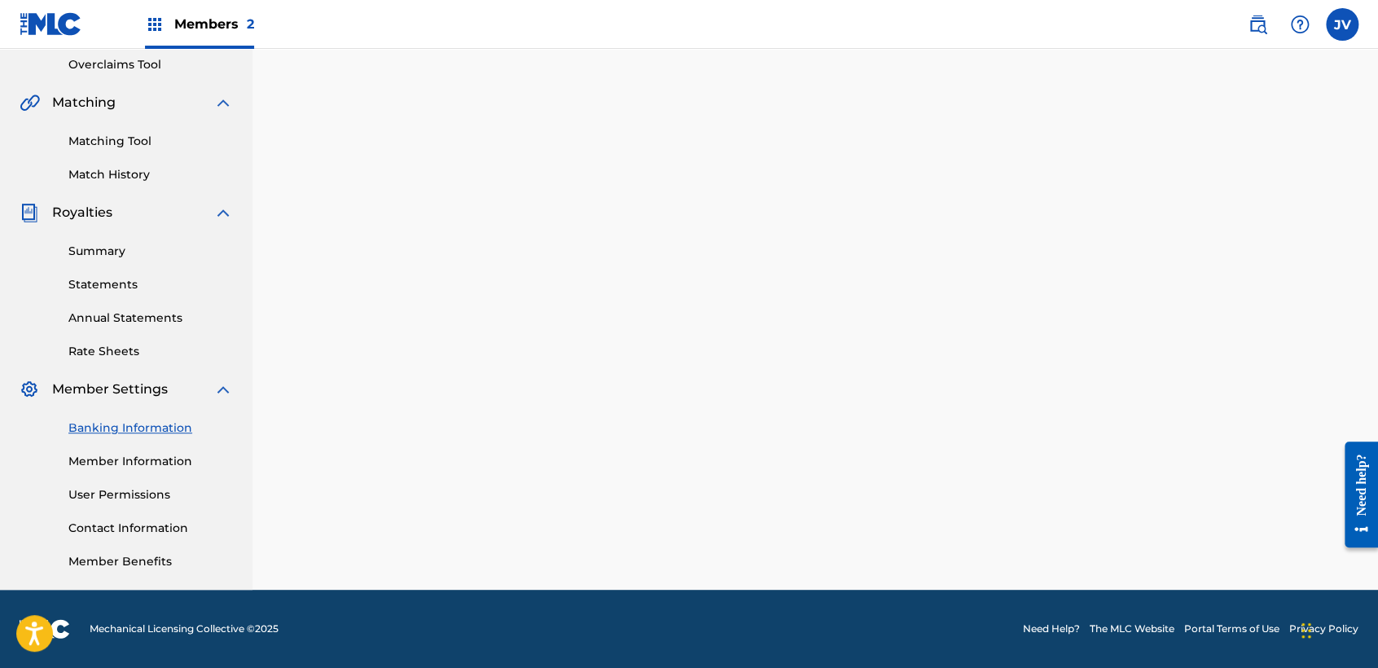
scroll to position [341, 0]
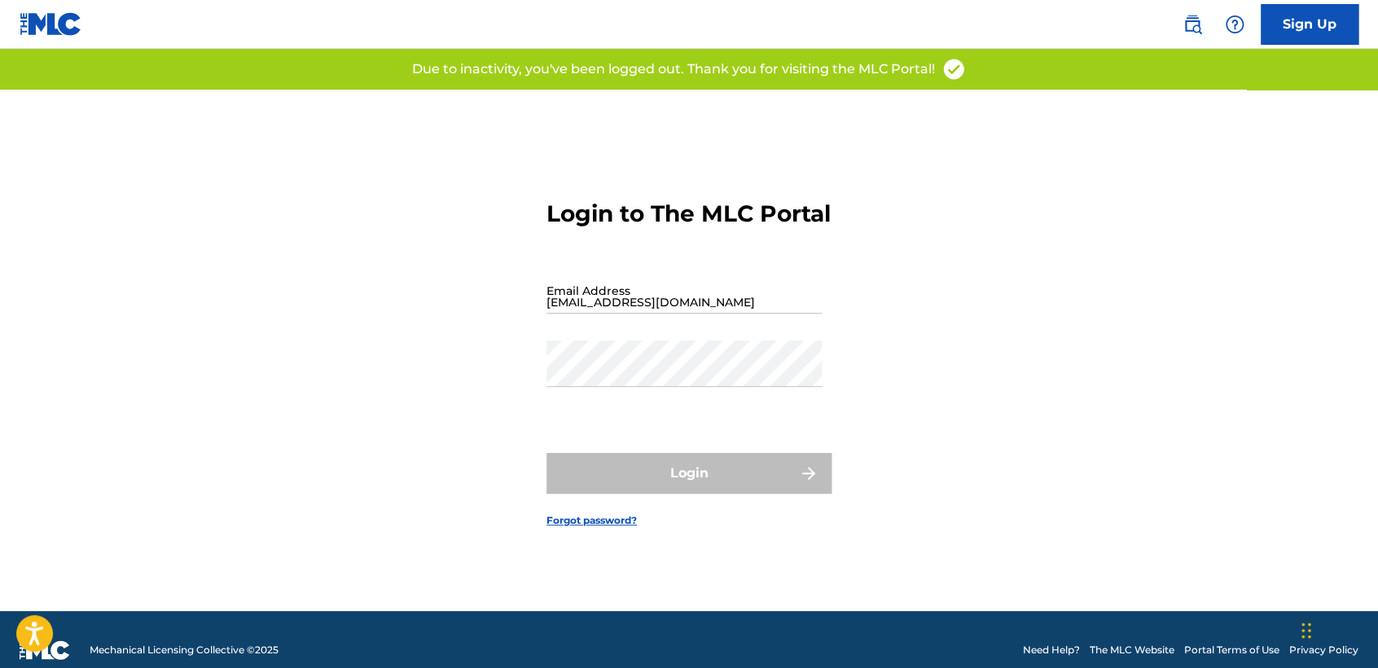
click at [679, 314] on input "vaz7guer1a@icloud.com" at bounding box center [683, 290] width 275 height 46
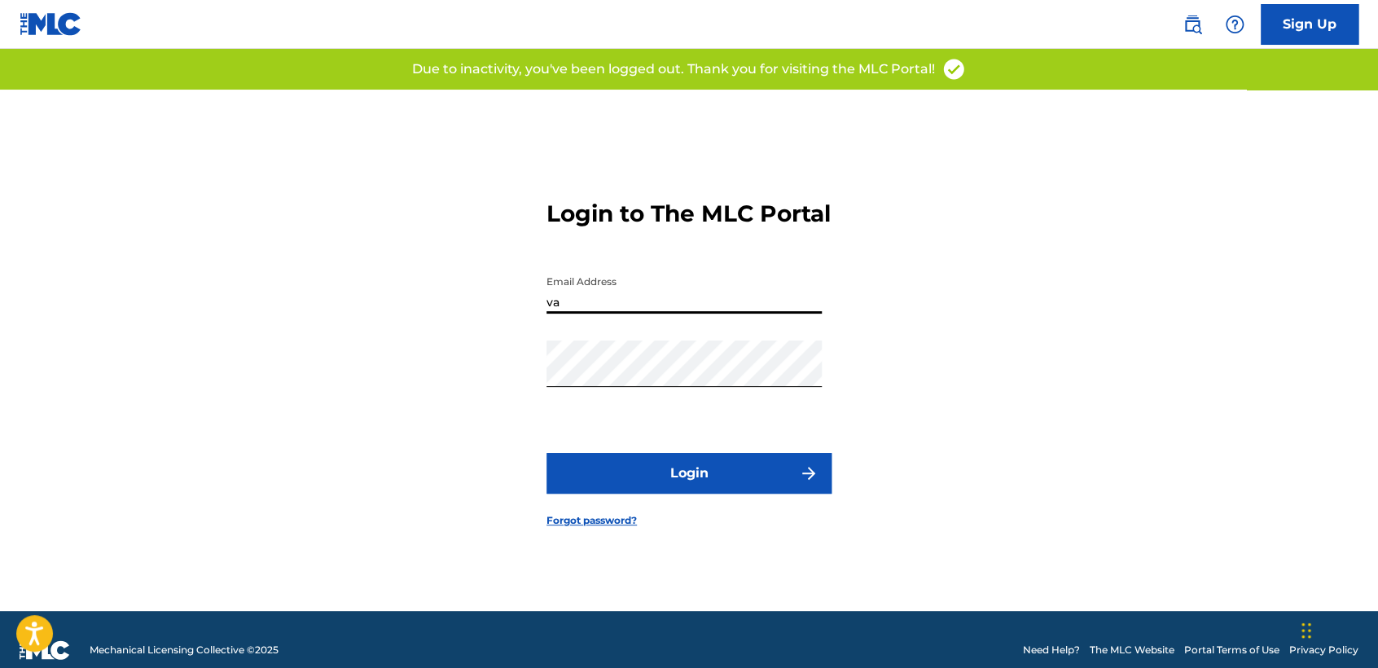
type input "v"
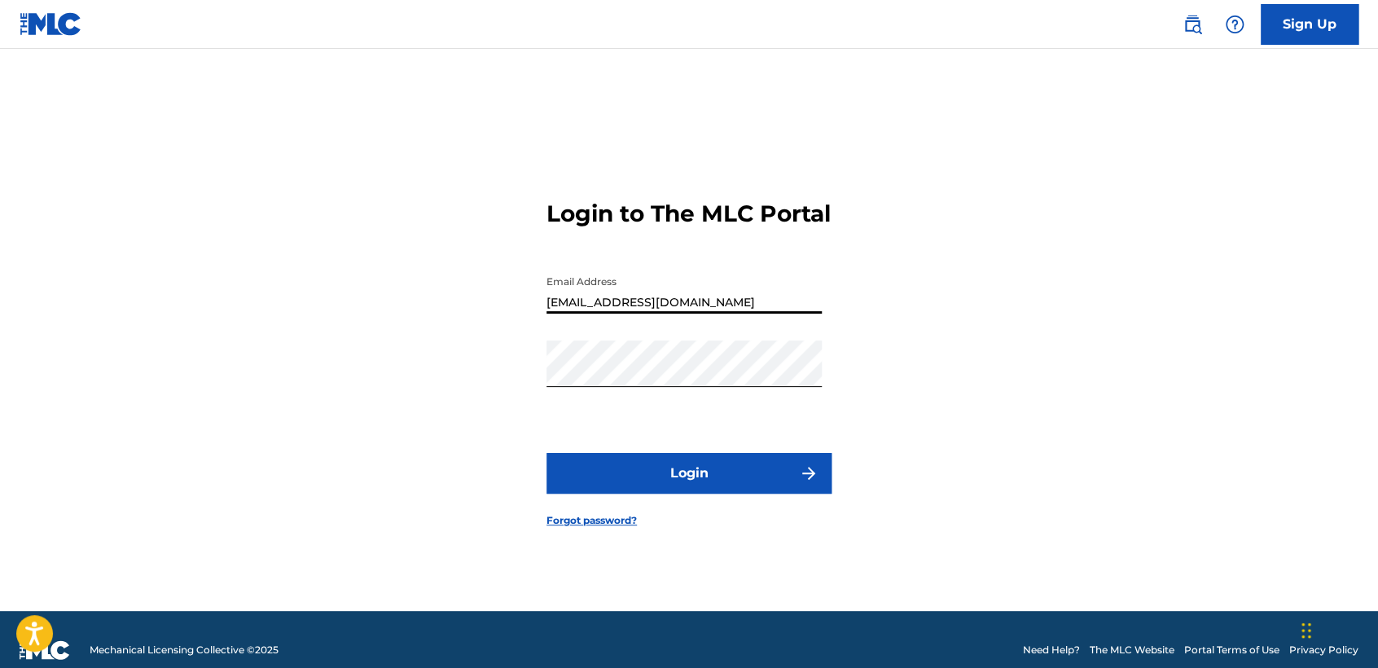
type input "kevinnorieldominguezduran@gmail.com"
click at [989, 213] on div "Login to The MLC Portal Email Address kevinnorieldominguezduran@gmail.com Passw…" at bounding box center [689, 350] width 1140 height 521
click at [560, 483] on button "Login" at bounding box center [688, 473] width 285 height 41
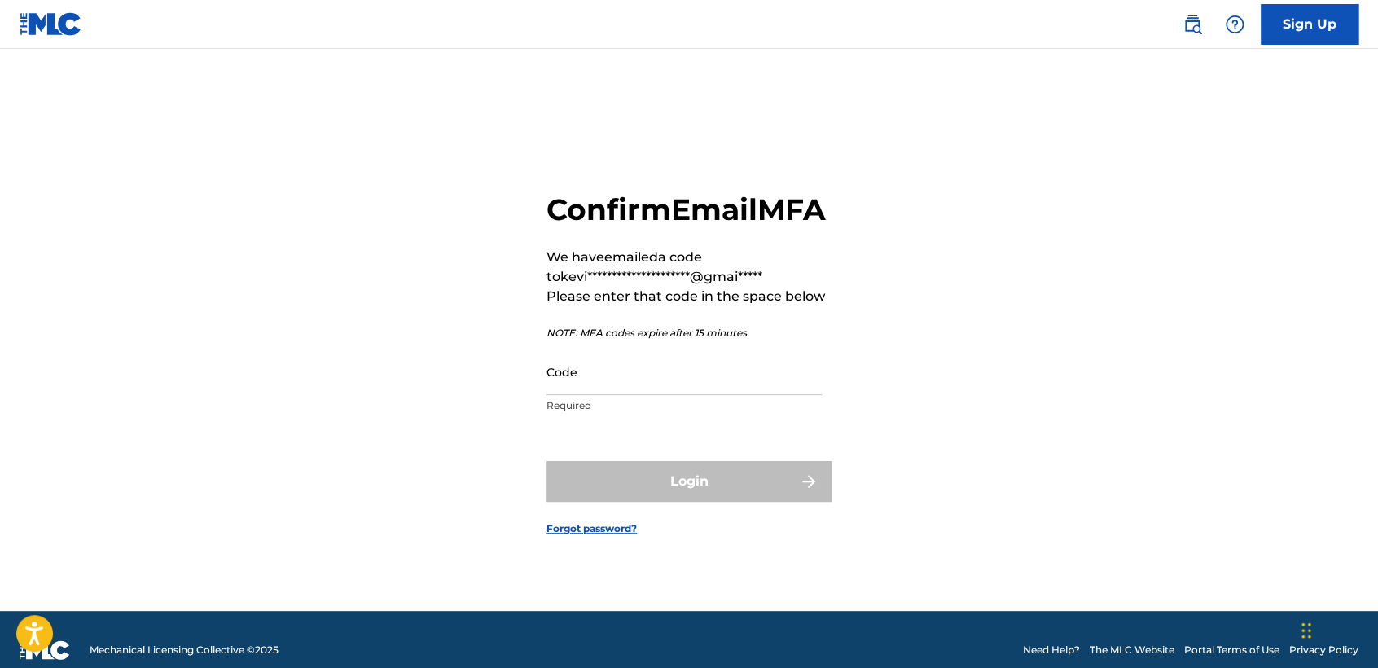
click at [628, 395] on input "Code" at bounding box center [683, 372] width 275 height 46
paste input "834752"
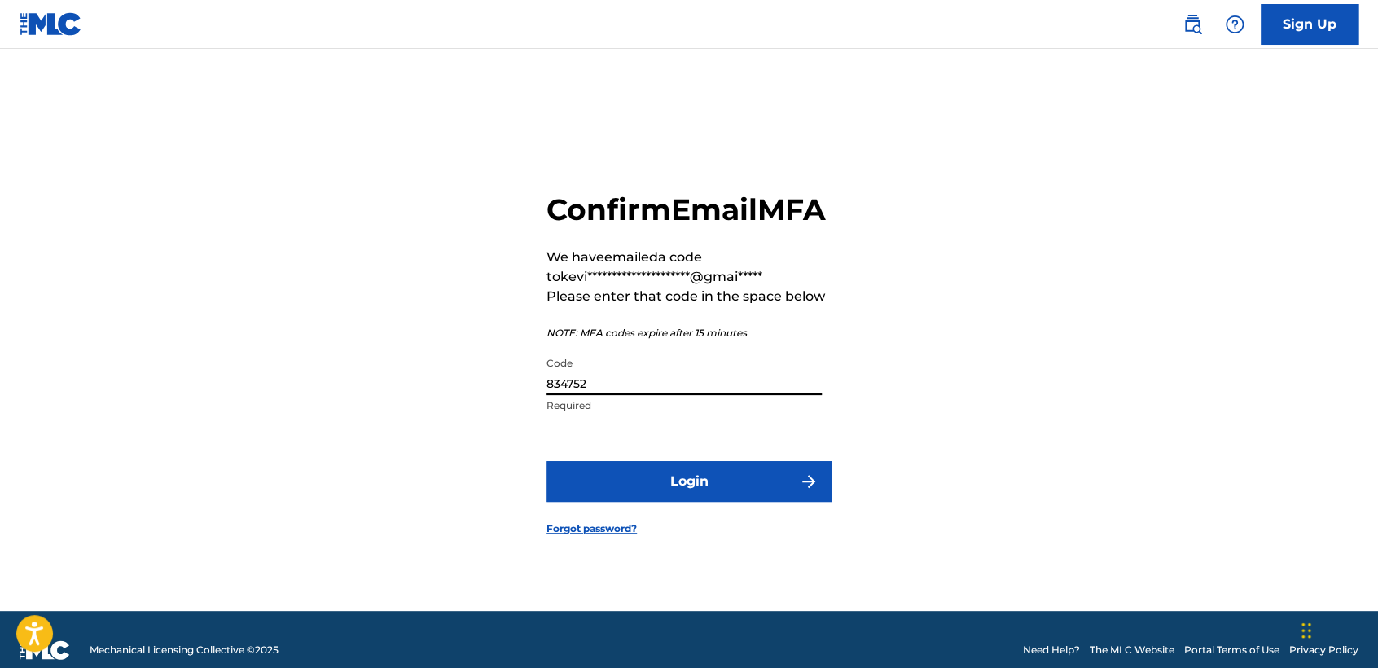
type input "834752"
click at [652, 502] on button "Login" at bounding box center [688, 481] width 285 height 41
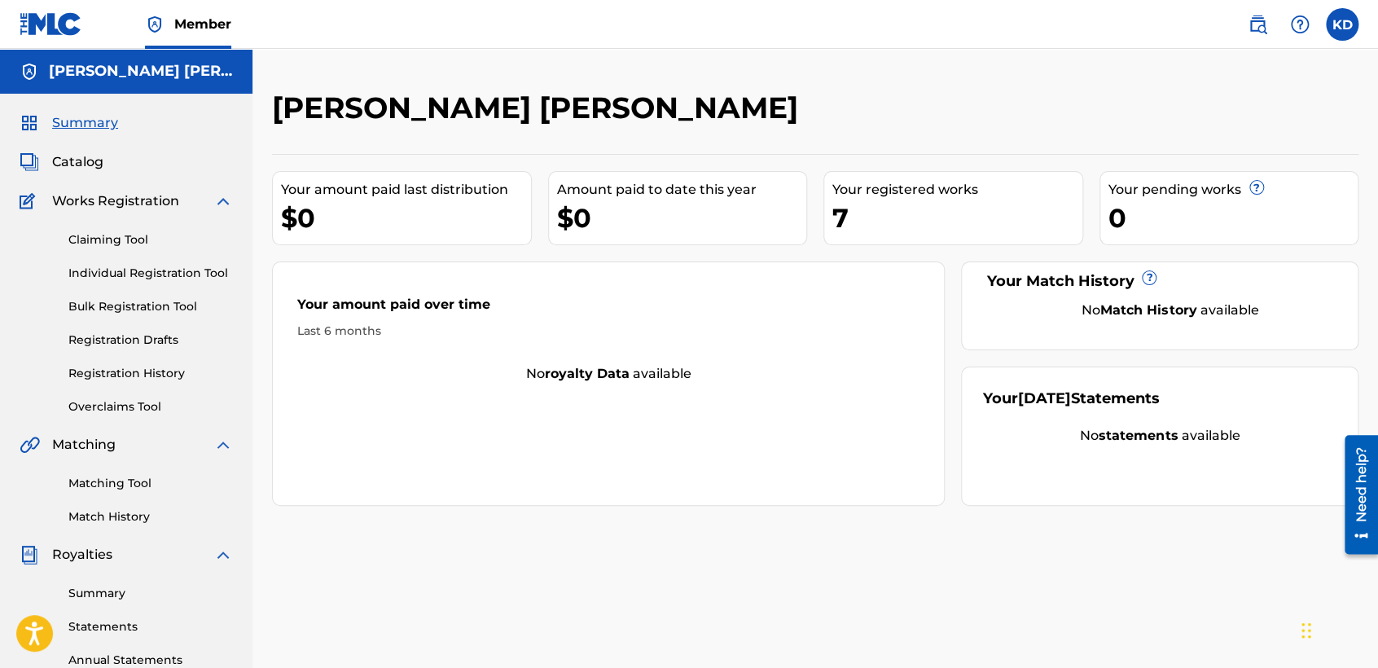
click at [249, 463] on div "Summary Catalog Works Registration Claiming Tool Individual Registration Tool B…" at bounding box center [126, 513] width 252 height 838
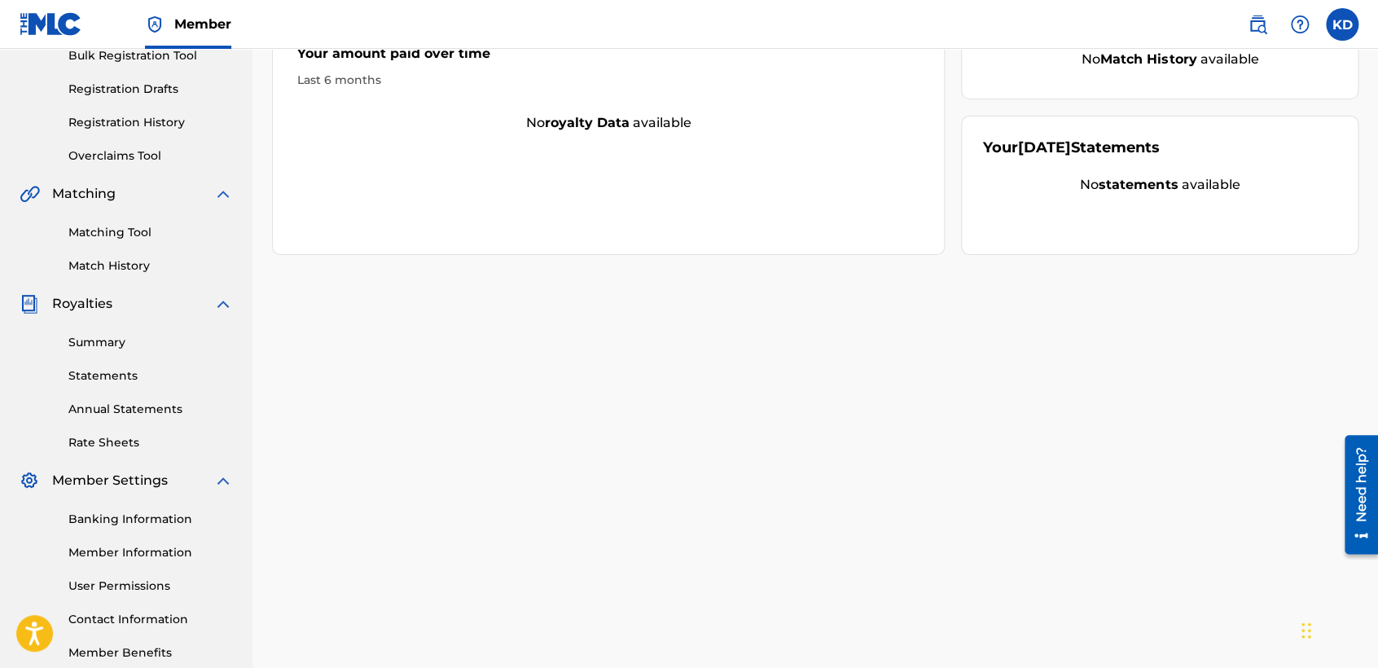
scroll to position [341, 0]
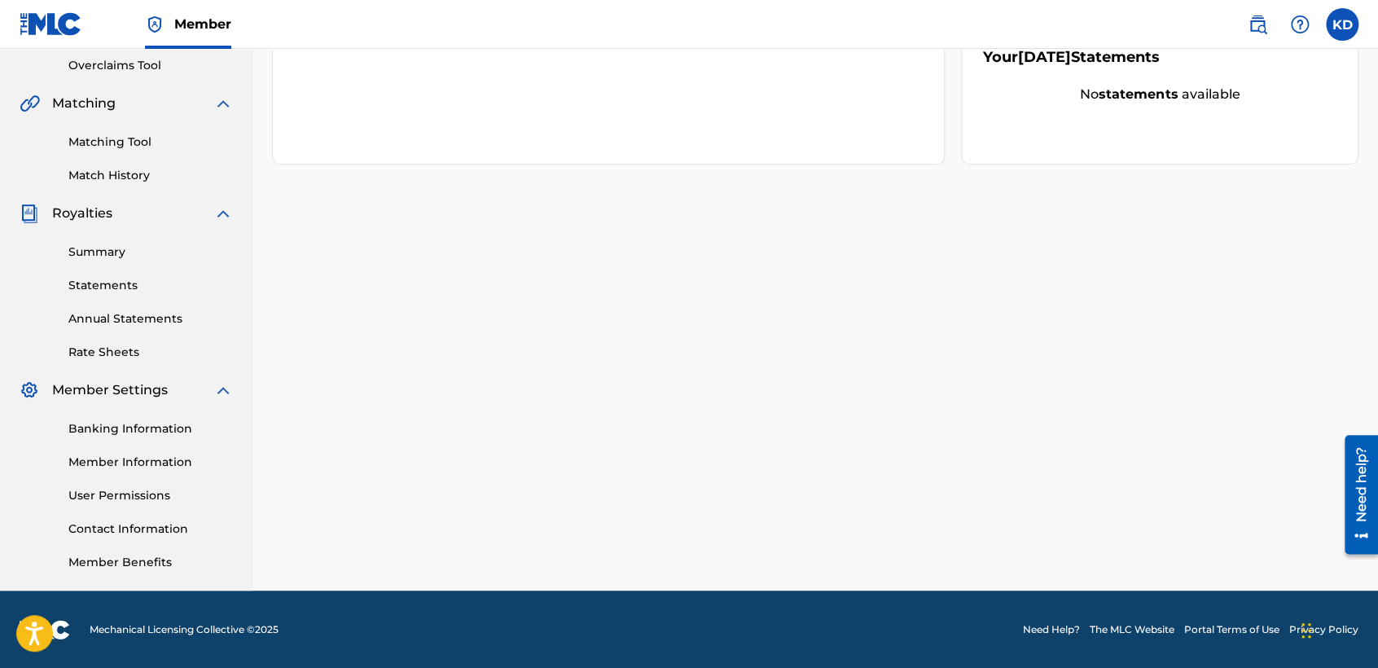
click at [140, 428] on link "Banking Information" at bounding box center [150, 428] width 165 height 17
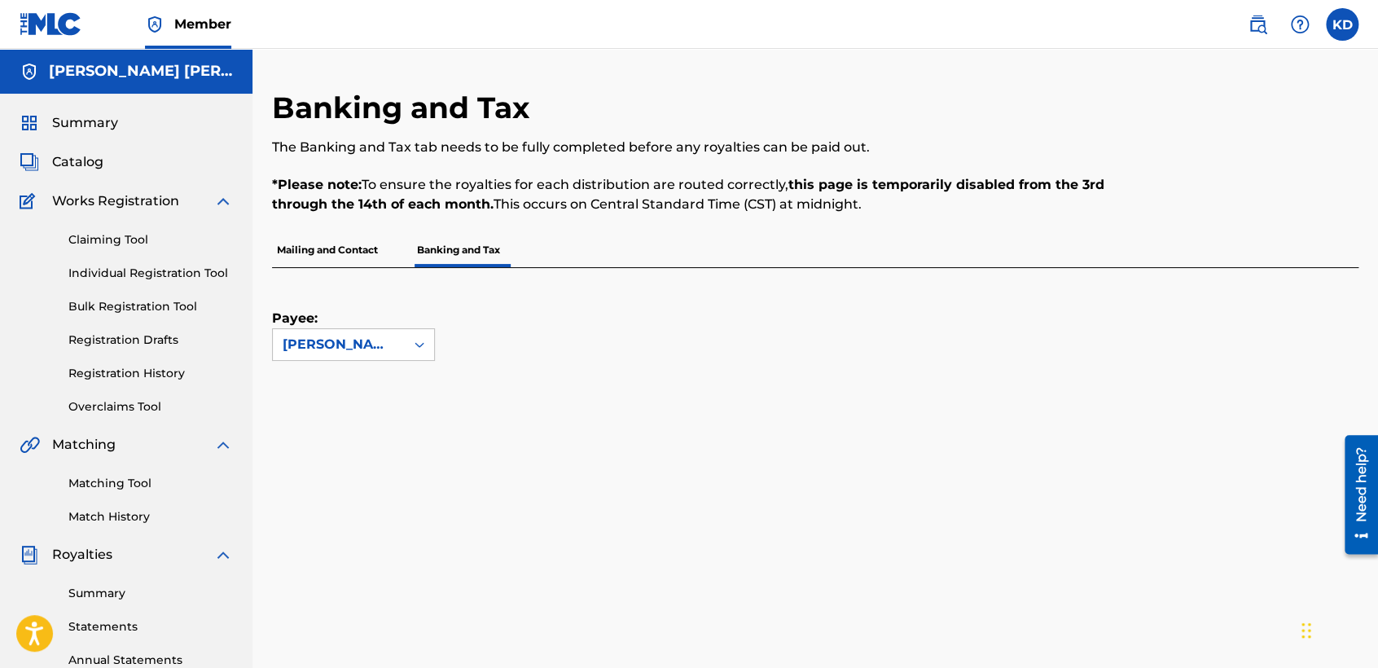
click at [672, 270] on div "Payee: Kevin Noriel Dominguez Duran" at bounding box center [795, 314] width 1047 height 93
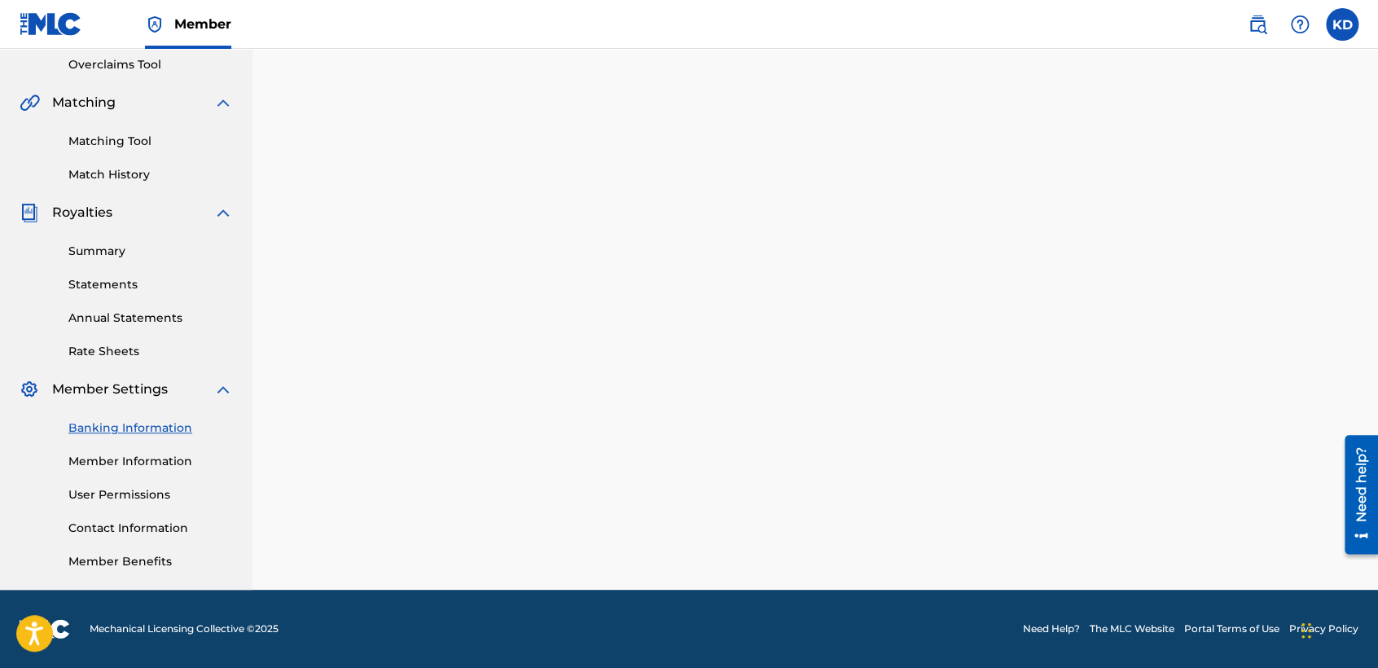
scroll to position [341, 0]
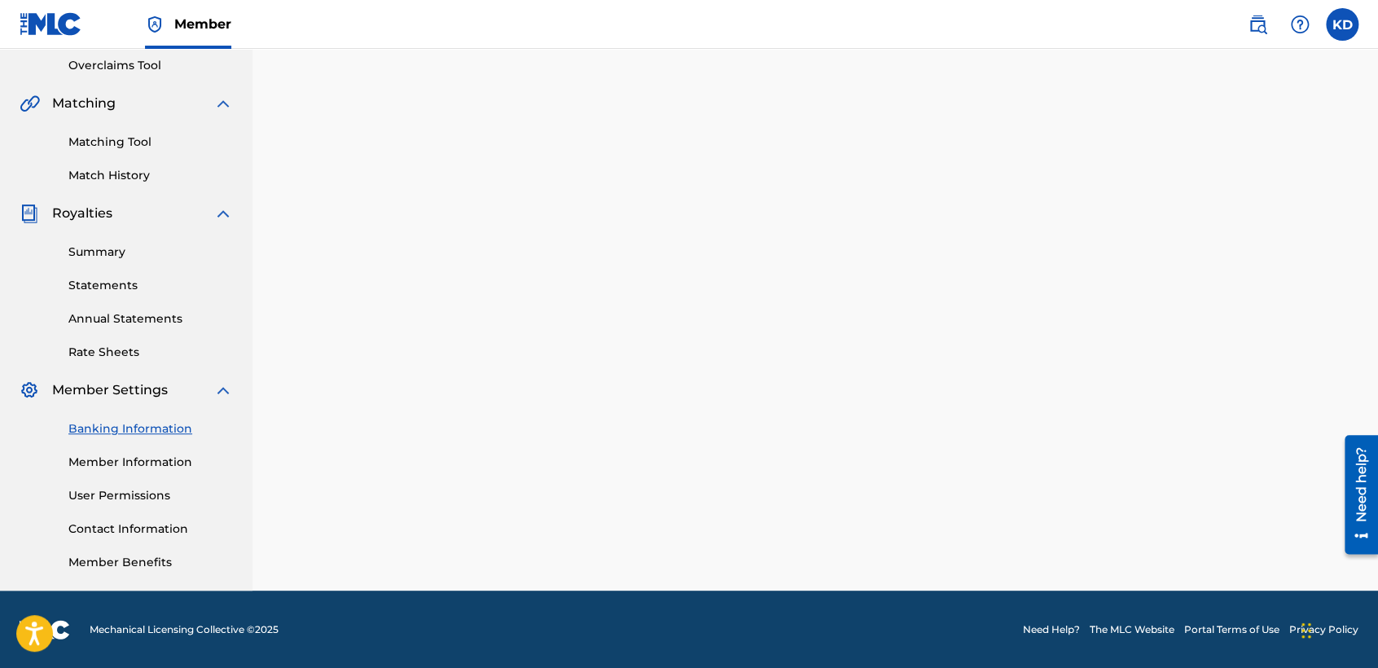
click at [1185, 19] on nav "Member KD KD Kevin Noriel Dominguez Duran kevinnorieldominguezduran@gmail.com N…" at bounding box center [689, 24] width 1378 height 49
